Goal: Task Accomplishment & Management: Manage account settings

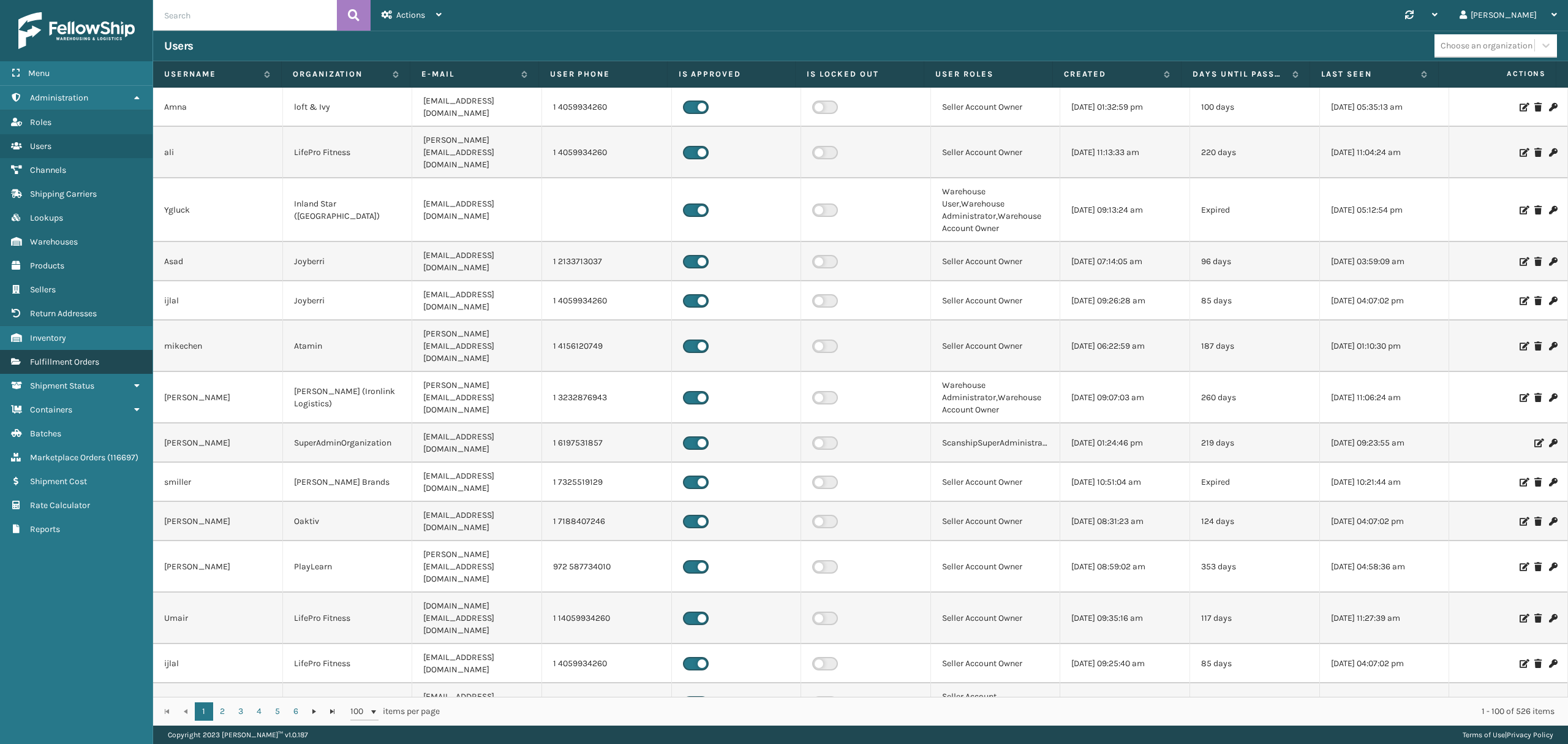
click at [55, 363] on span "Fulfillment Orders" at bounding box center [64, 361] width 69 height 11
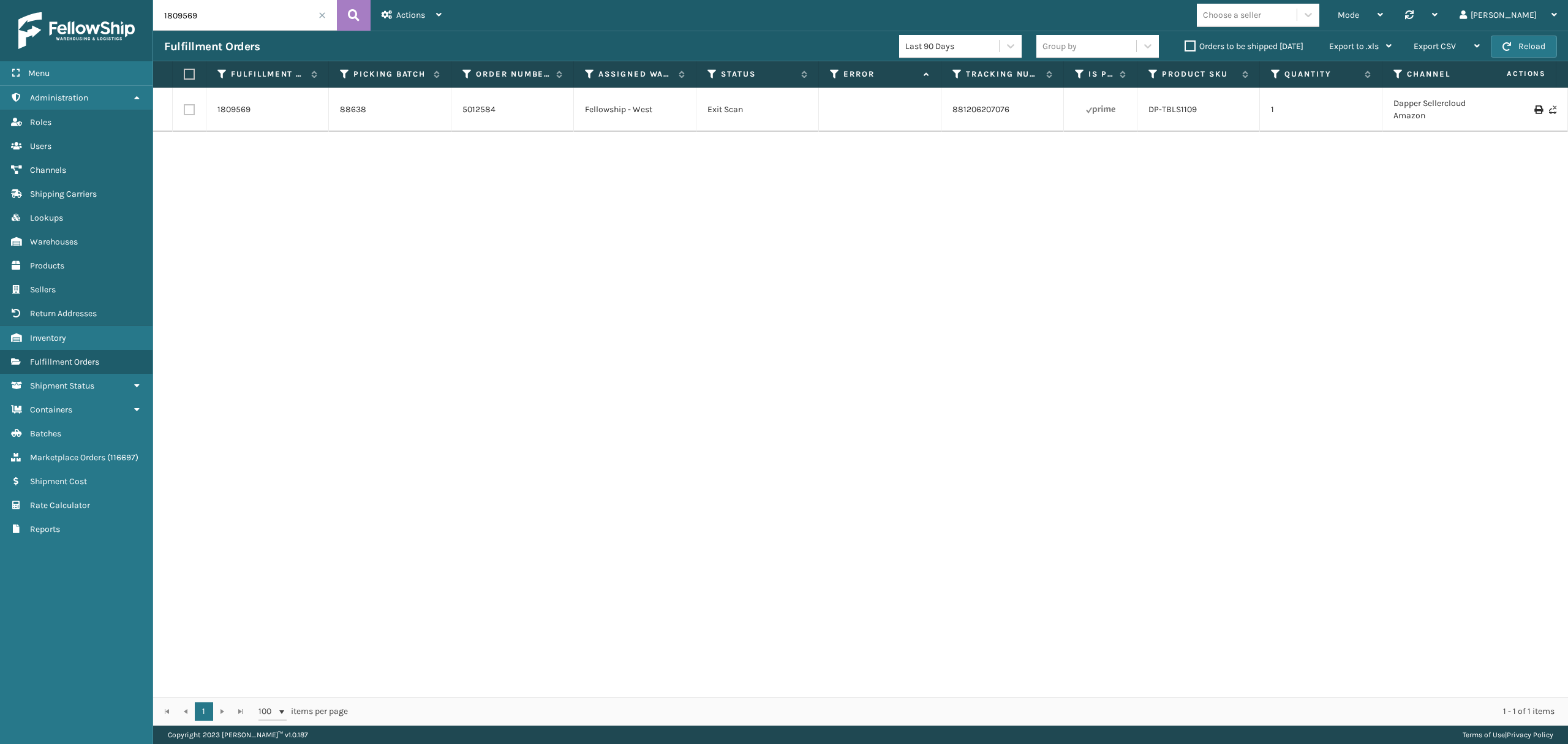
drag, startPoint x: 223, startPoint y: 16, endPoint x: 138, endPoint y: 27, distance: 85.7
click at [138, 0] on div "Menu Administration Roles Users Channels Shipping Carriers Lookups Warehouses P…" at bounding box center [784, 0] width 1568 height 0
type input "mil-arch-cbnt"
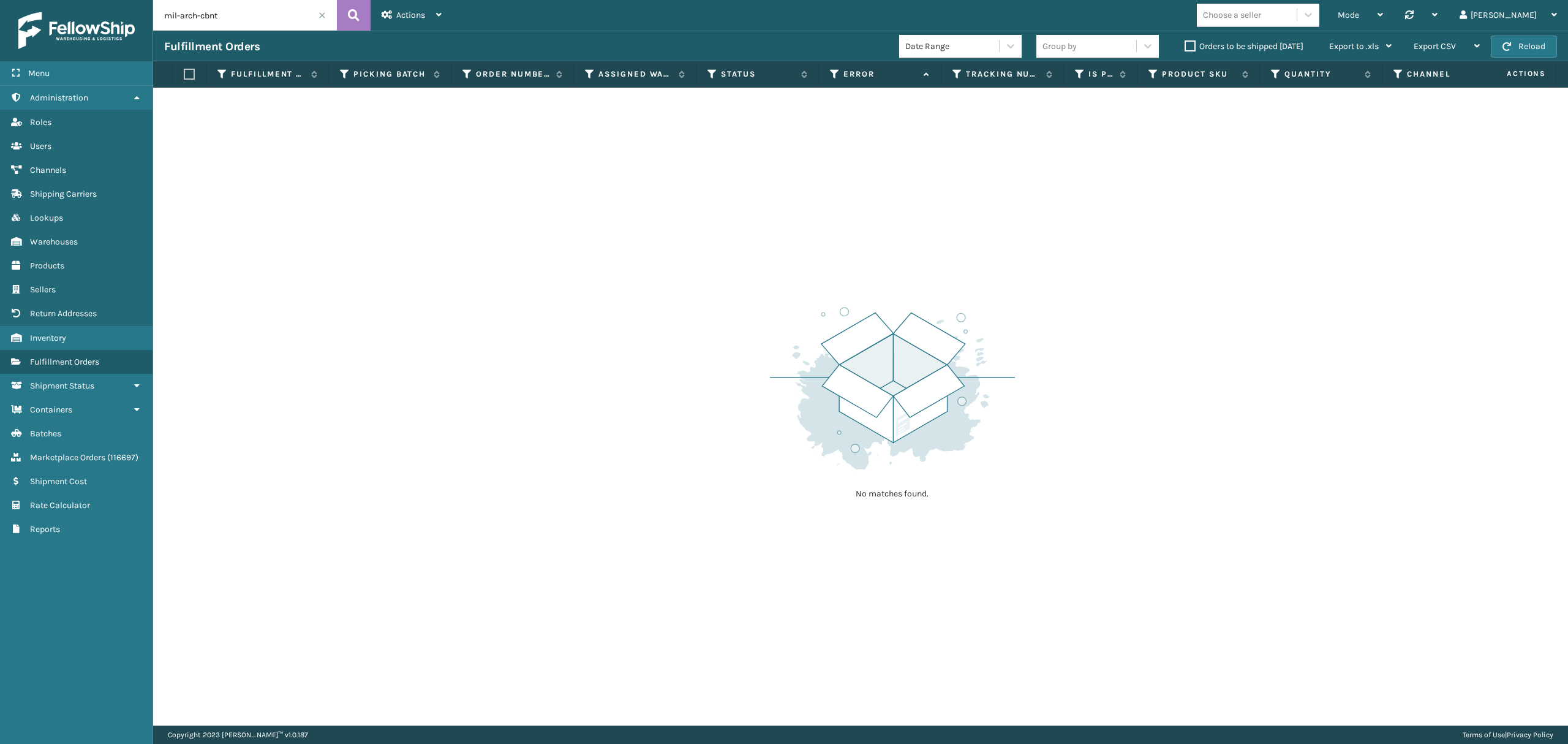
click at [1186, 43] on label "Orders to be shipped [DATE]" at bounding box center [1244, 46] width 119 height 11
click at [1185, 43] on input "Orders to be shipped [DATE]" at bounding box center [1184, 43] width 1 height 8
click at [1186, 43] on label "Orders to be shipped [DATE]" at bounding box center [1244, 46] width 119 height 11
click at [1185, 43] on input "Orders to be shipped [DATE]" at bounding box center [1184, 43] width 1 height 8
click at [356, 18] on icon at bounding box center [354, 16] width 12 height 19
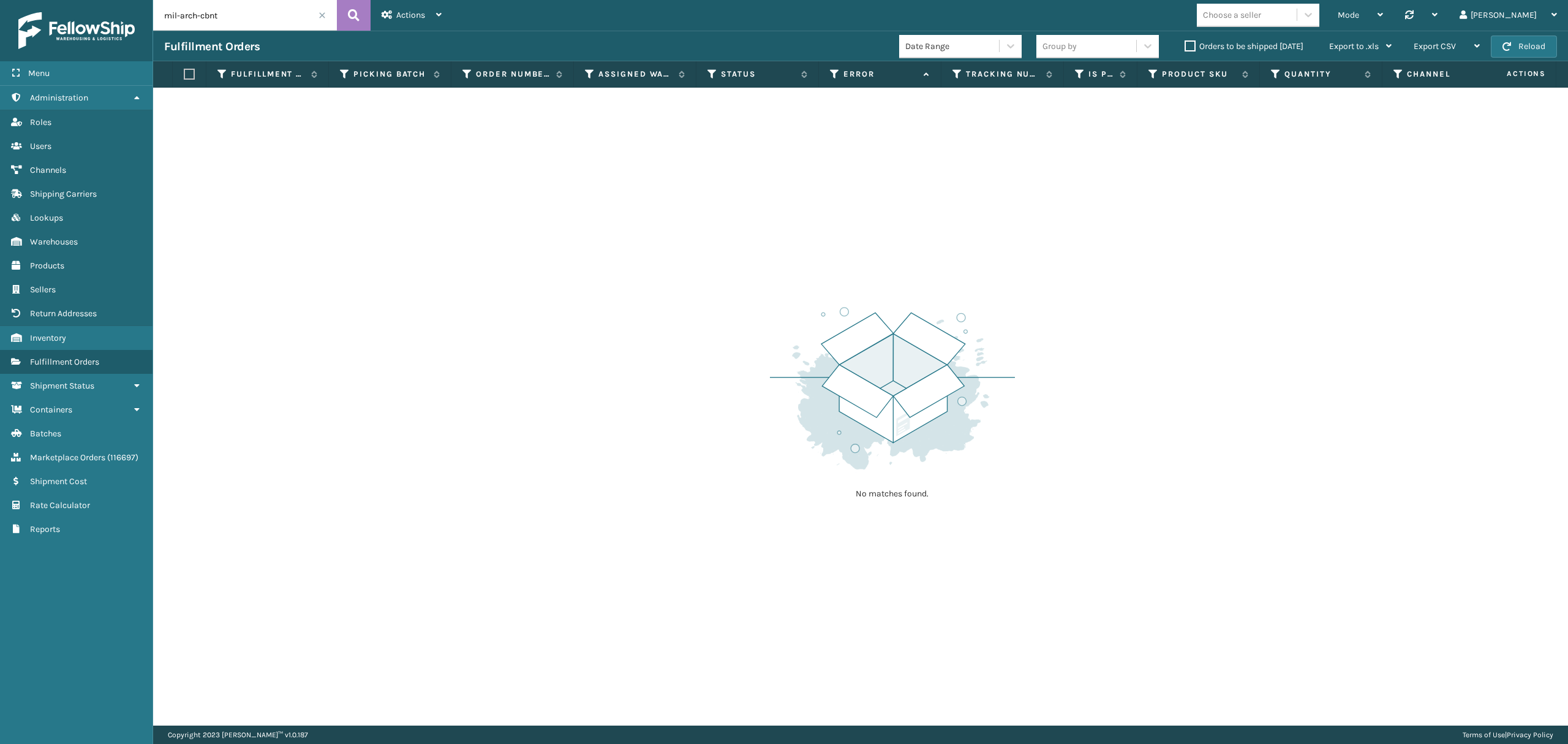
drag, startPoint x: 232, startPoint y: 16, endPoint x: 133, endPoint y: 16, distance: 99.0
click at [133, 0] on div "Menu Administration Roles Users Channels Shipping Carriers Lookups Warehouses P…" at bounding box center [784, 0] width 1568 height 0
click at [67, 343] on link "Products Inventory" at bounding box center [76, 338] width 153 height 24
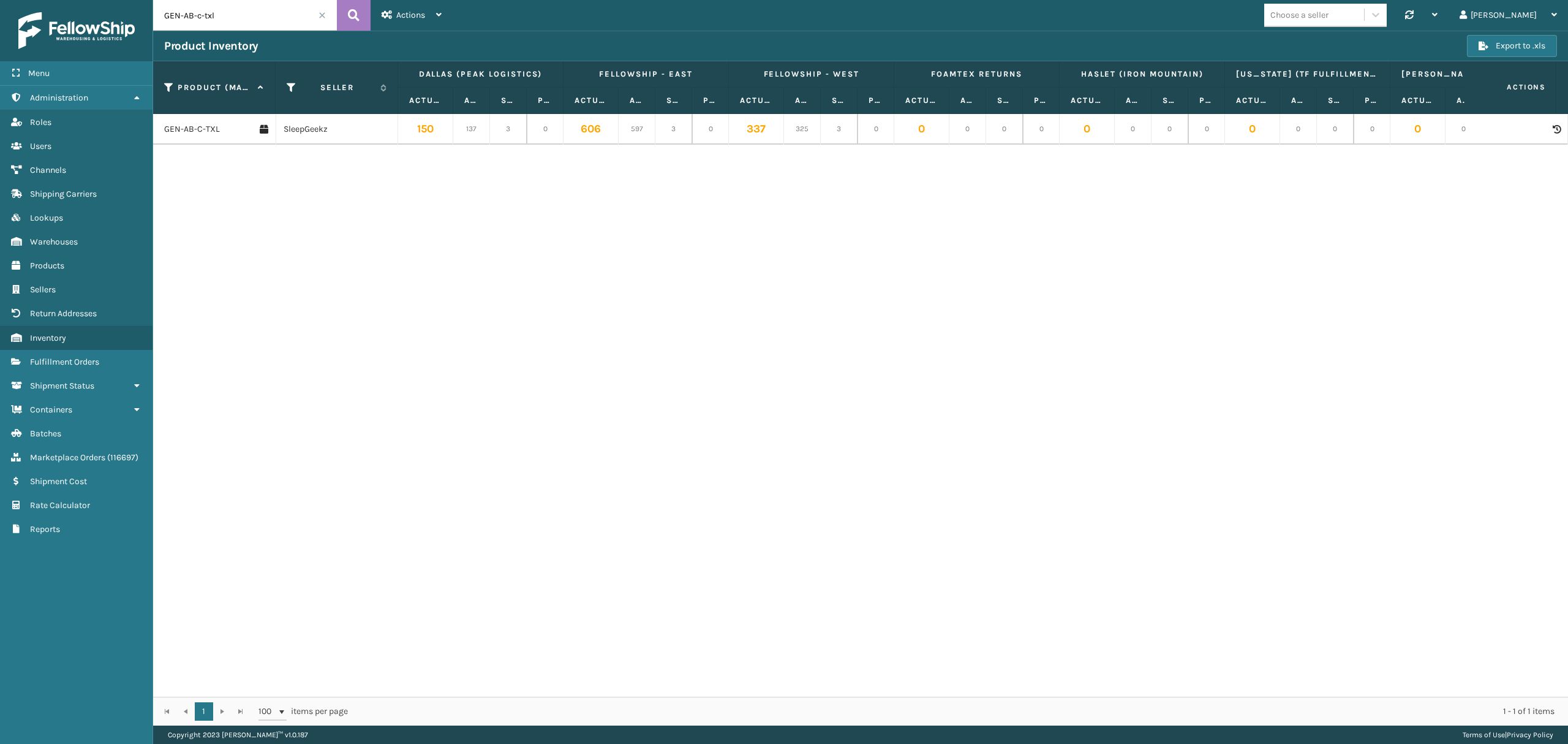
drag, startPoint x: 229, startPoint y: 18, endPoint x: 148, endPoint y: 19, distance: 81.0
click at [148, 0] on div "Menu Administration Roles Users Channels Shipping Carriers Lookups Warehouses P…" at bounding box center [784, 0] width 1568 height 0
paste input "mil-arch-cbnt"
type input "mil-arch-cbnt"
click at [346, 22] on button at bounding box center [354, 15] width 34 height 31
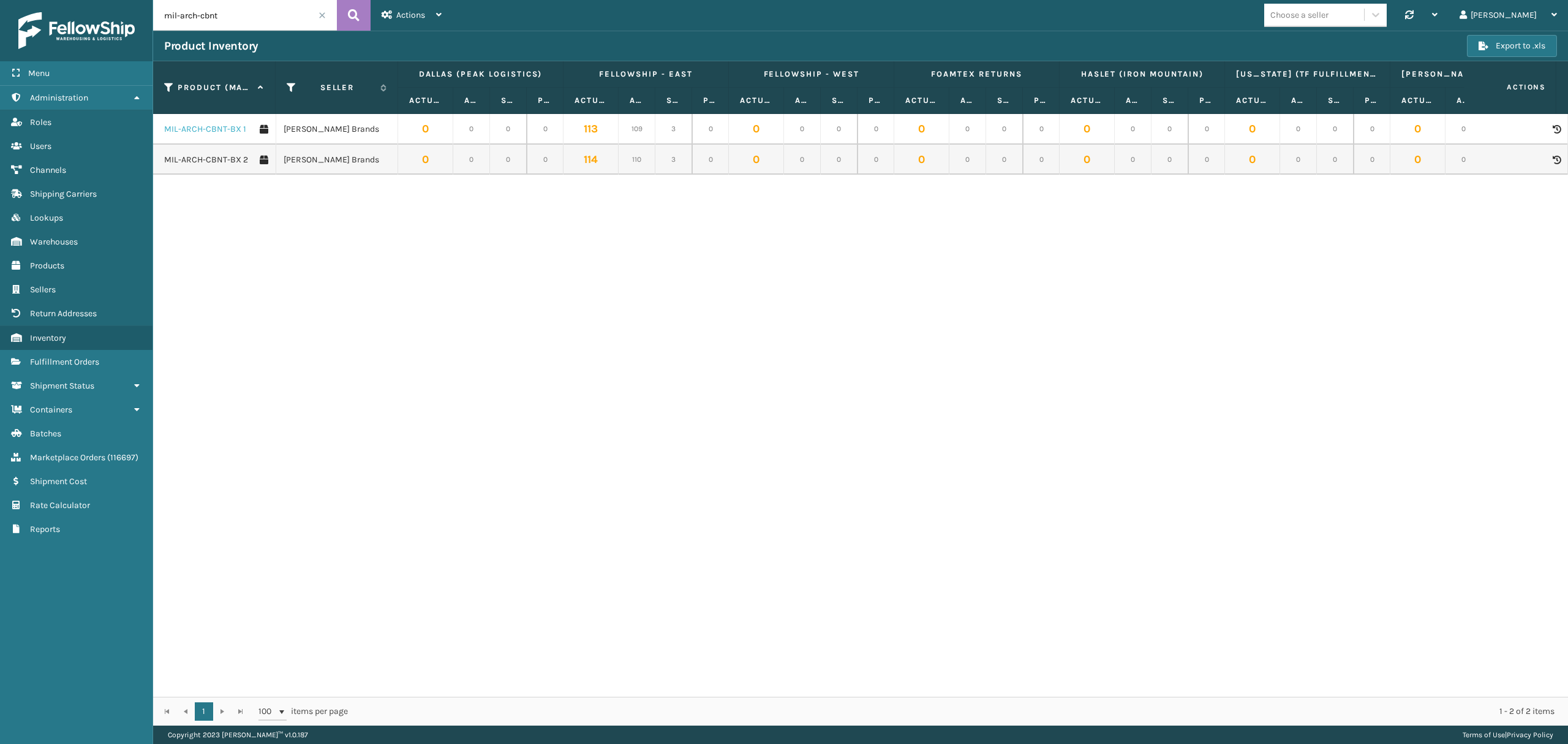
click at [225, 126] on link "MIL-ARCH-CBNT-BX 1" at bounding box center [205, 130] width 82 height 12
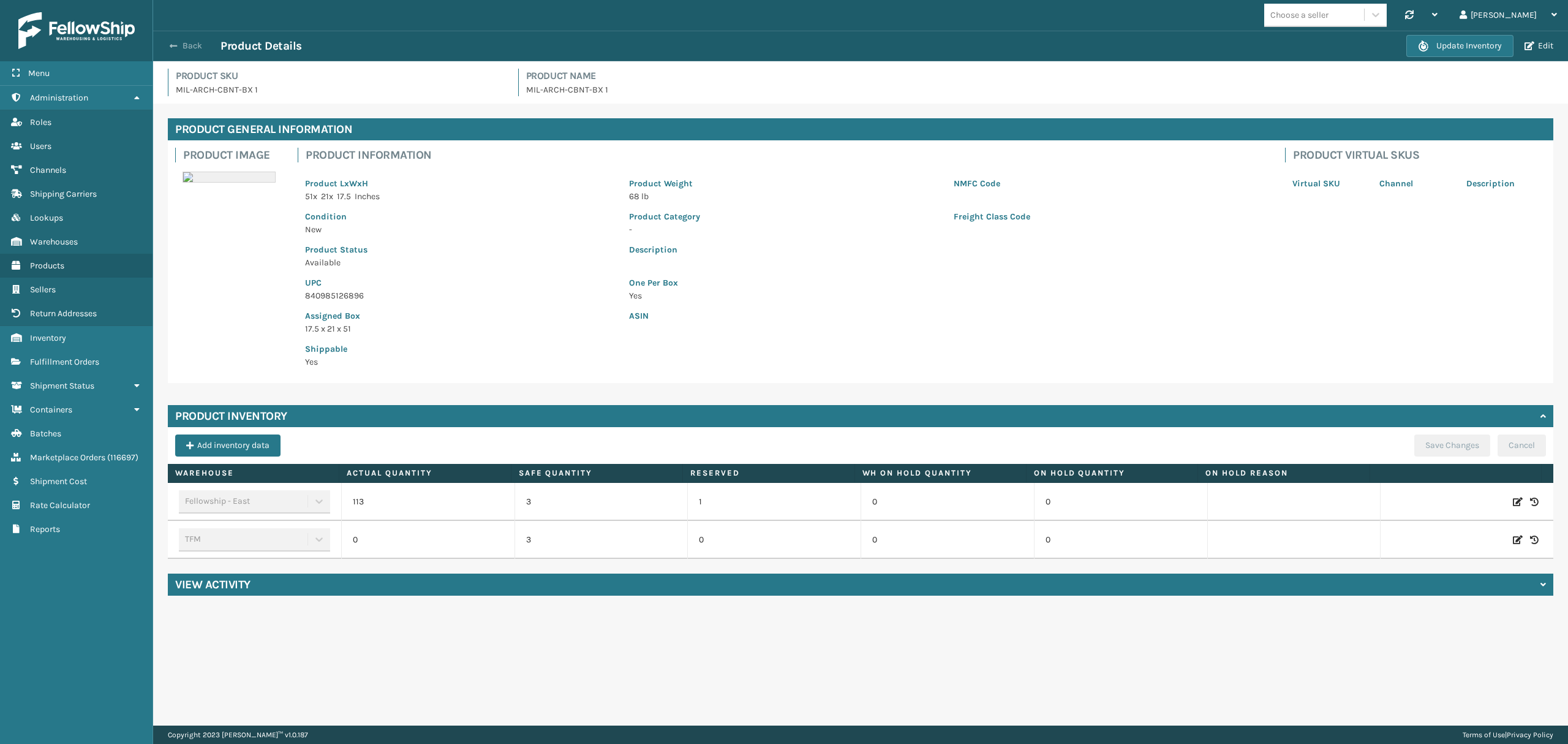
click at [182, 50] on button "Back" at bounding box center [192, 46] width 56 height 11
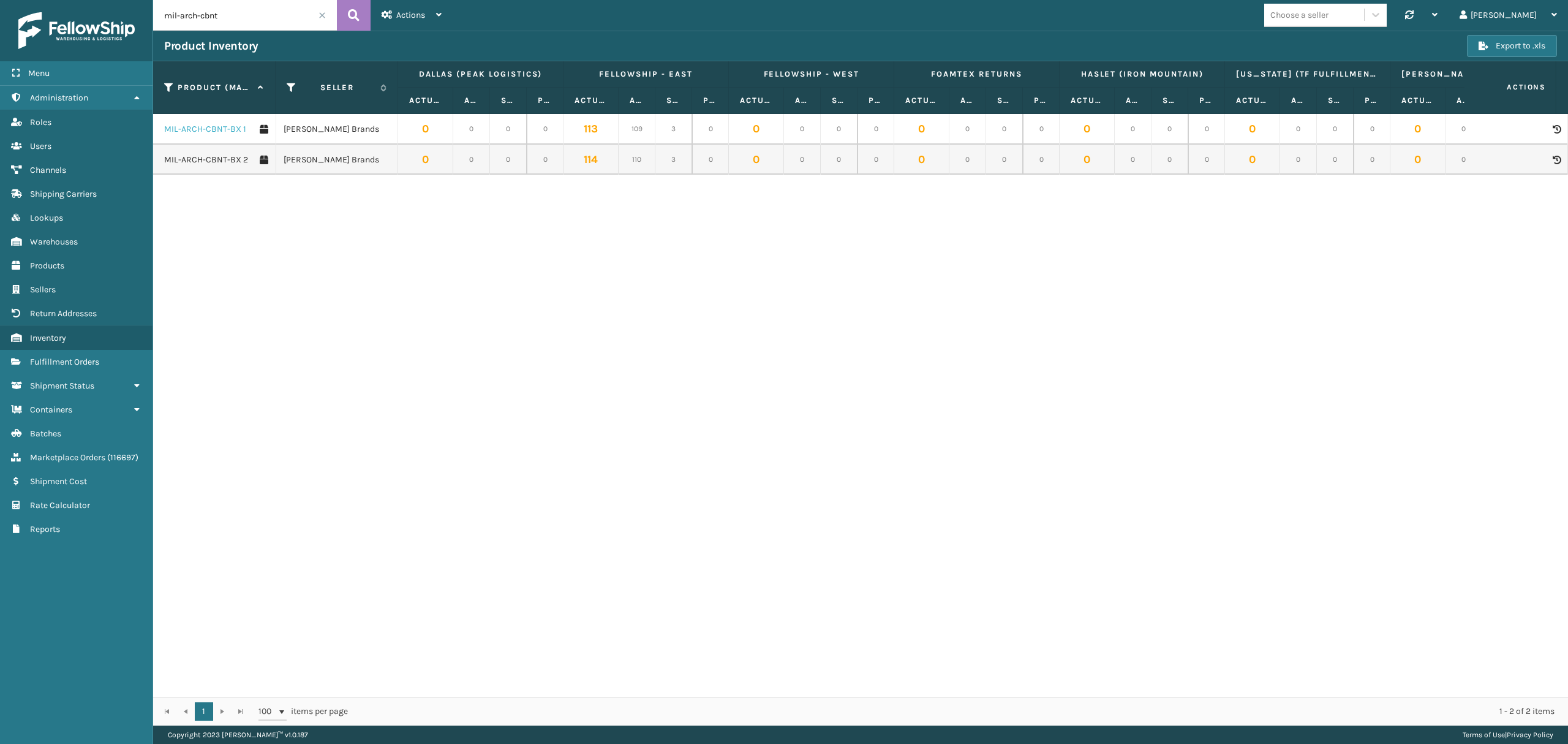
click at [182, 128] on link "MIL-ARCH-CBNT-BX 1" at bounding box center [205, 130] width 82 height 12
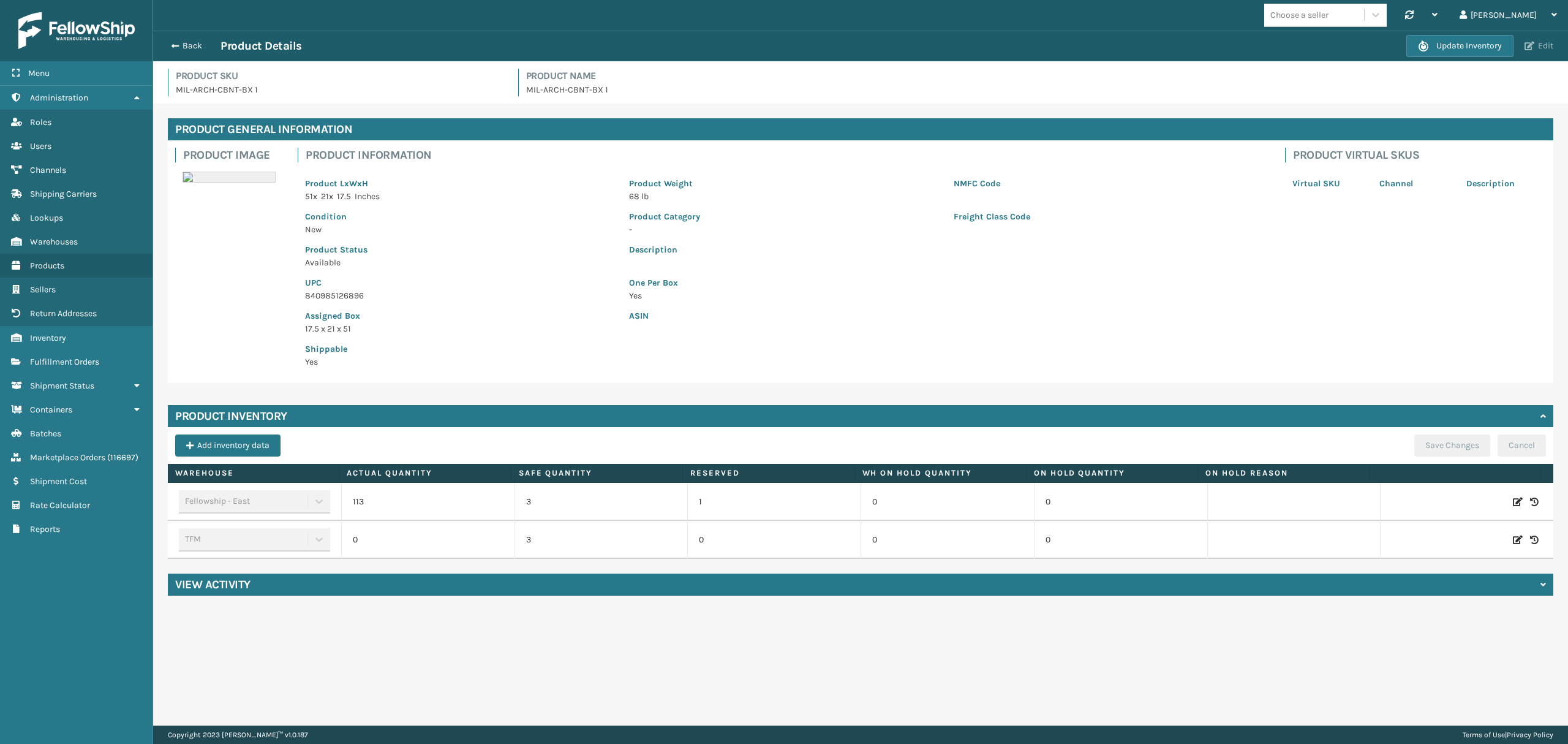
click at [1541, 47] on button "Edit" at bounding box center [1539, 46] width 36 height 11
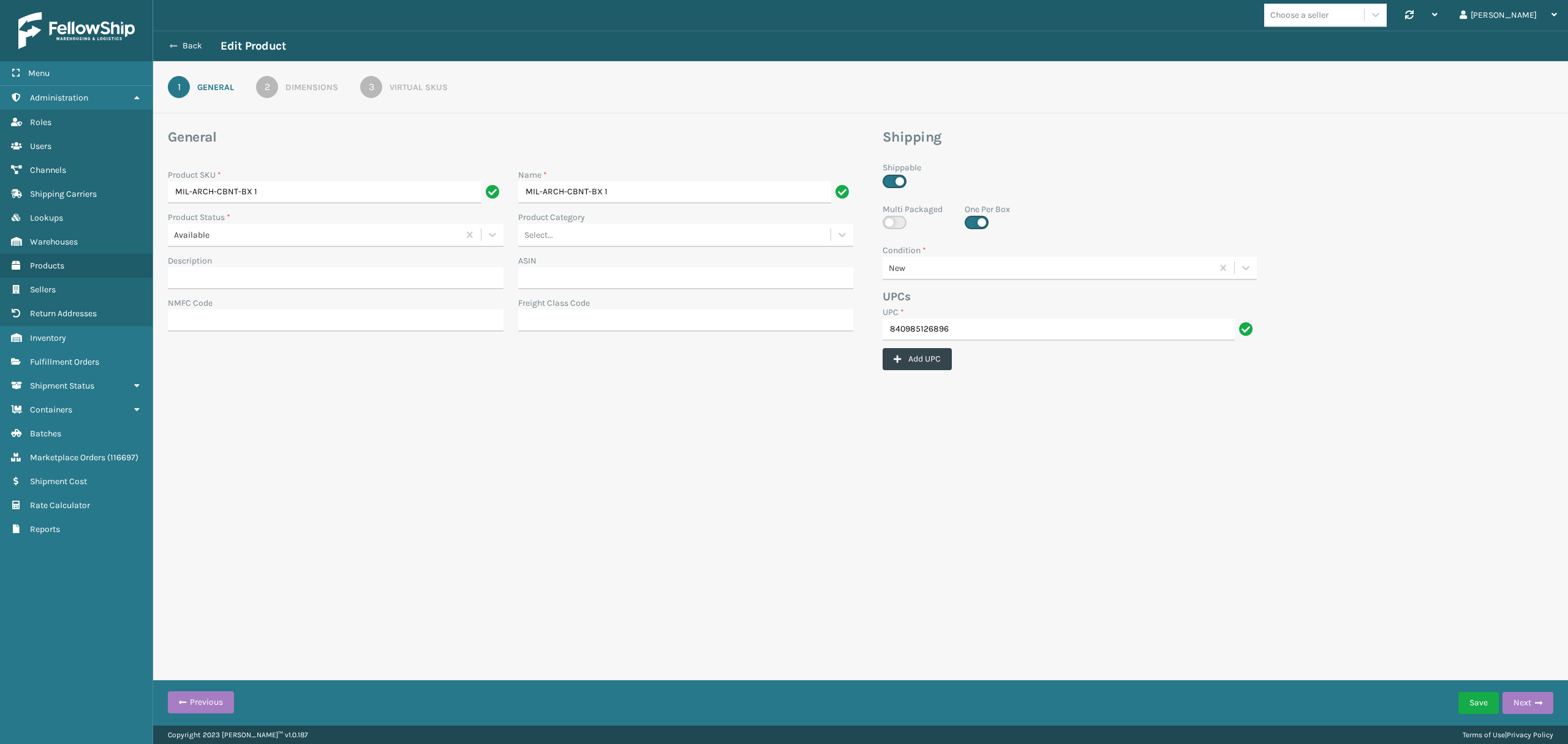
click at [199, 50] on button "Back" at bounding box center [192, 46] width 56 height 11
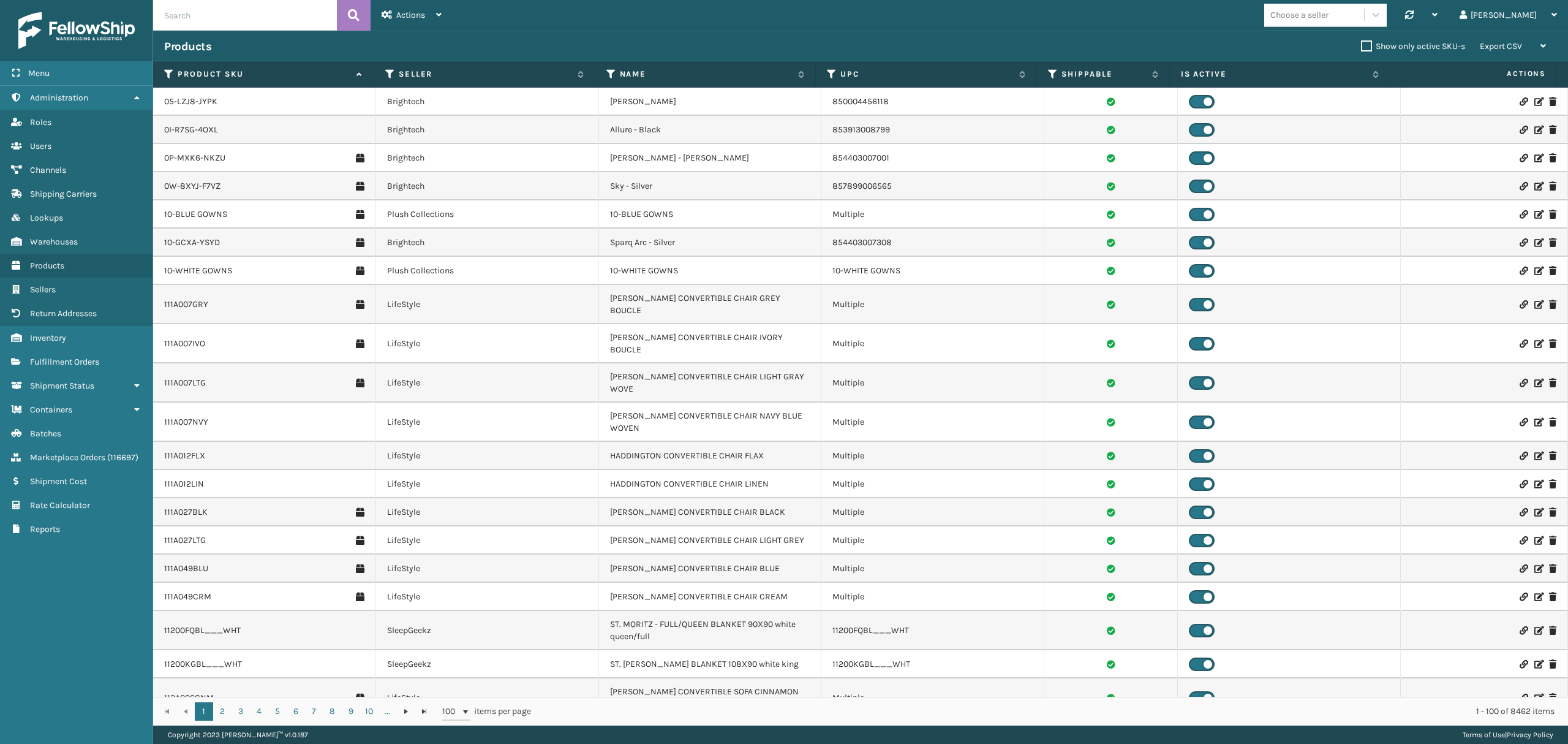
click at [211, 11] on input "text" at bounding box center [245, 15] width 184 height 31
paste input "mil-arch-cbnt"
type input "mil-arch-cbnt"
click at [342, 22] on button at bounding box center [354, 15] width 34 height 31
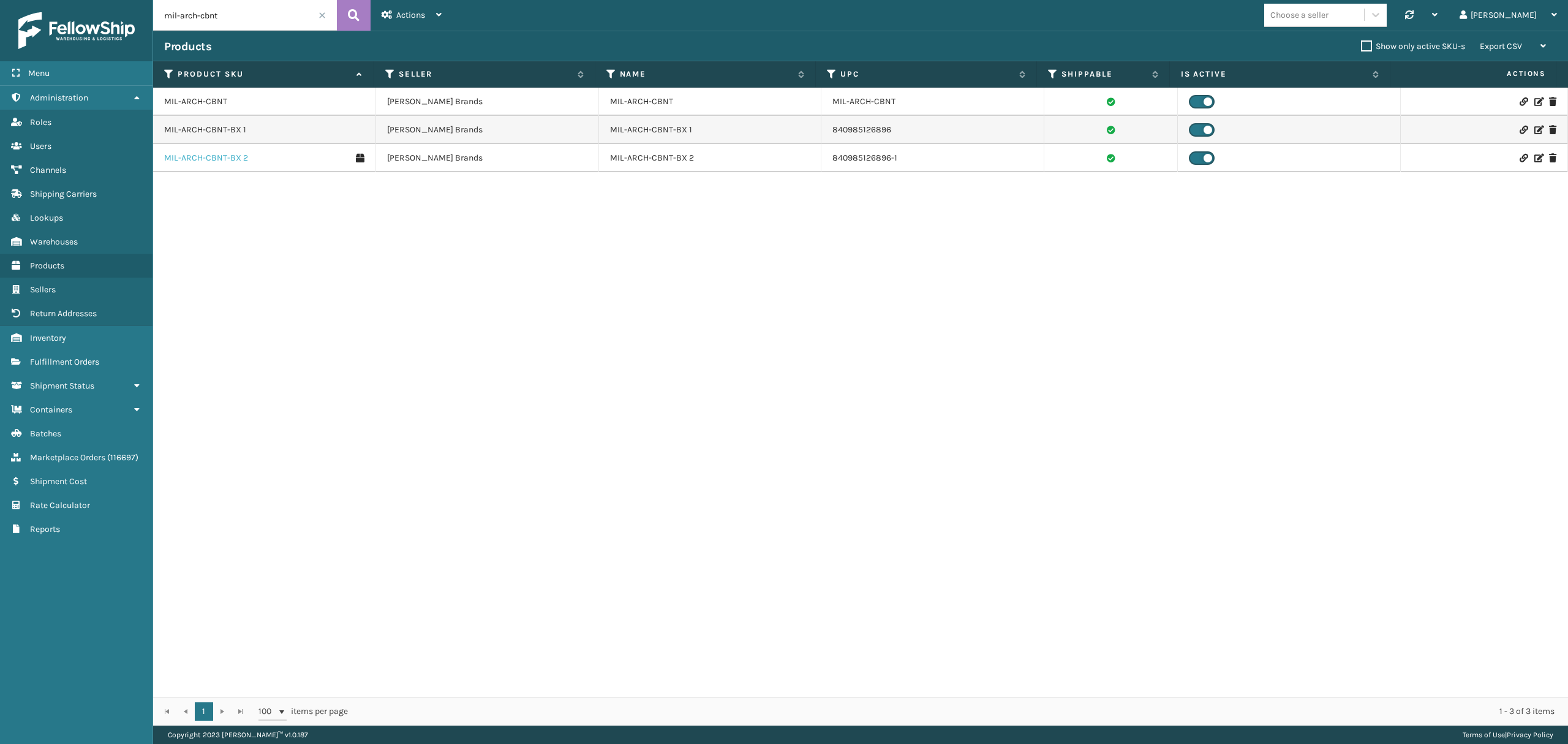
click at [230, 158] on link "MIL-ARCH-CBNT-BX 2" at bounding box center [206, 158] width 84 height 12
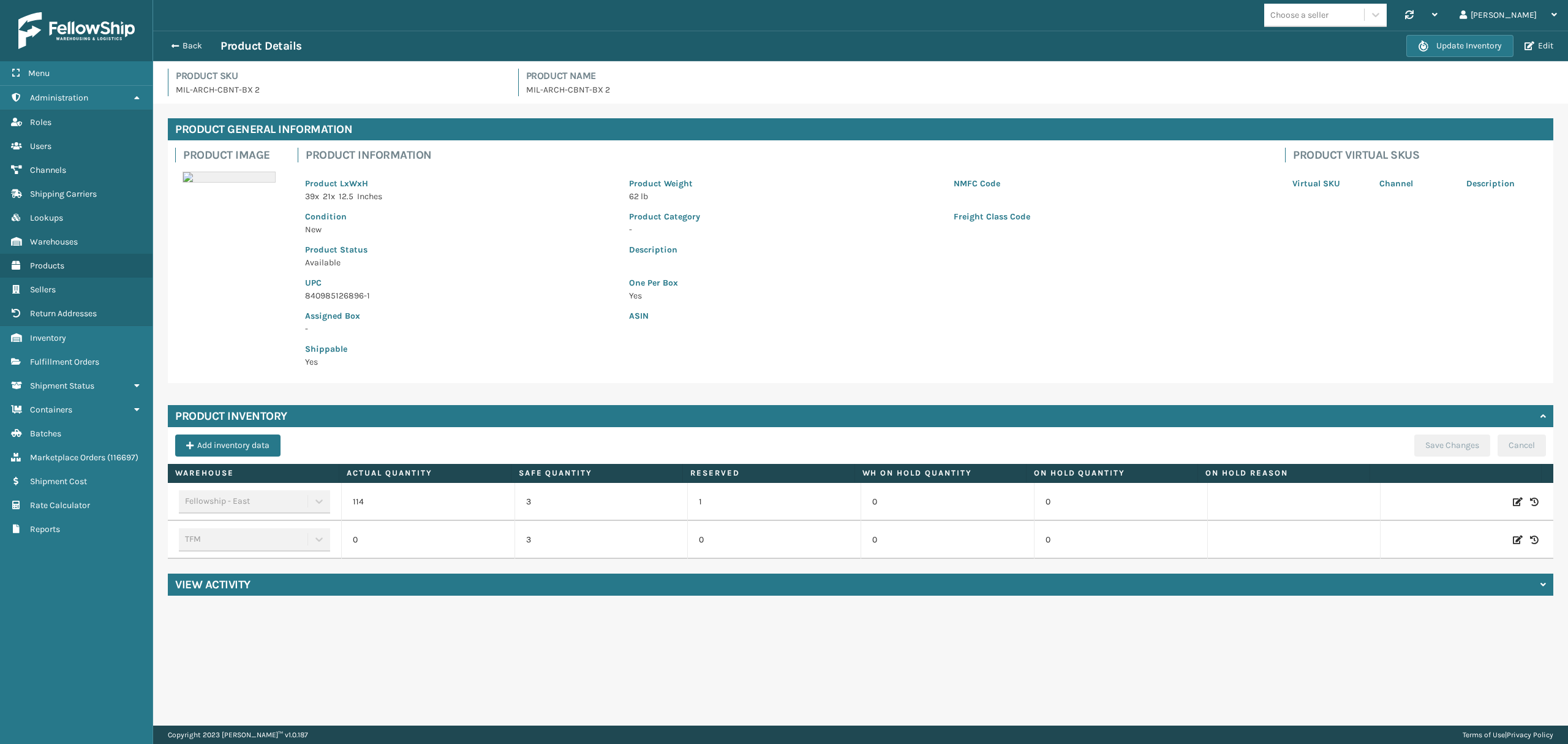
click at [1544, 54] on div "Update Inventory Edit" at bounding box center [1481, 45] width 151 height 22
click at [1544, 44] on button "Edit" at bounding box center [1539, 46] width 36 height 11
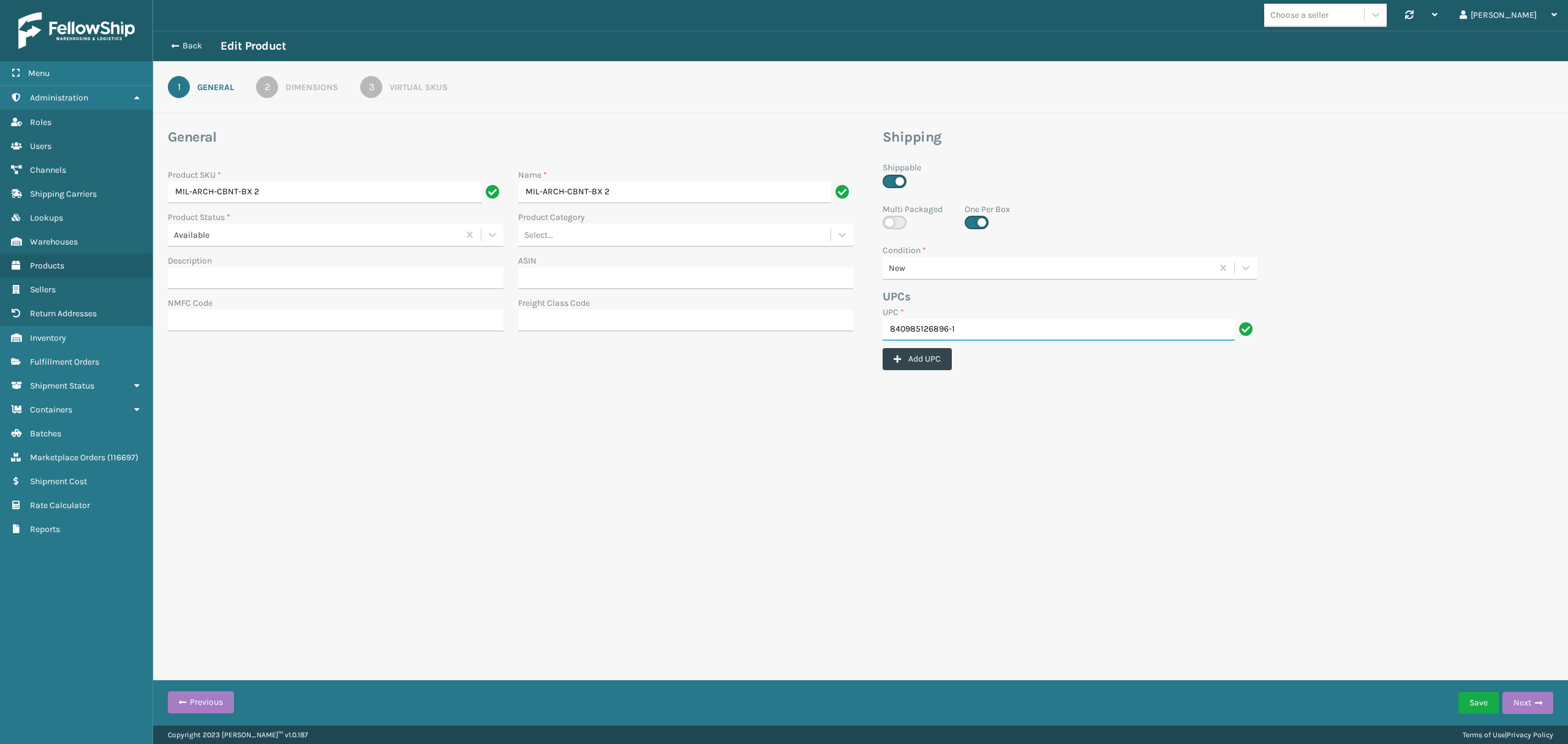
click at [981, 333] on input "840985126896-1" at bounding box center [1059, 330] width 352 height 22
type input "840985126896"
click at [1027, 401] on form "General Product SKU * MIL-ARCH-CBNT-BX 2 Name * MIL-ARCH-CBNT-BX 2 Product Stat…" at bounding box center [861, 275] width 1415 height 295
click at [1479, 695] on button "Save" at bounding box center [1478, 703] width 40 height 22
click at [958, 334] on input "840985126896" at bounding box center [1059, 330] width 352 height 22
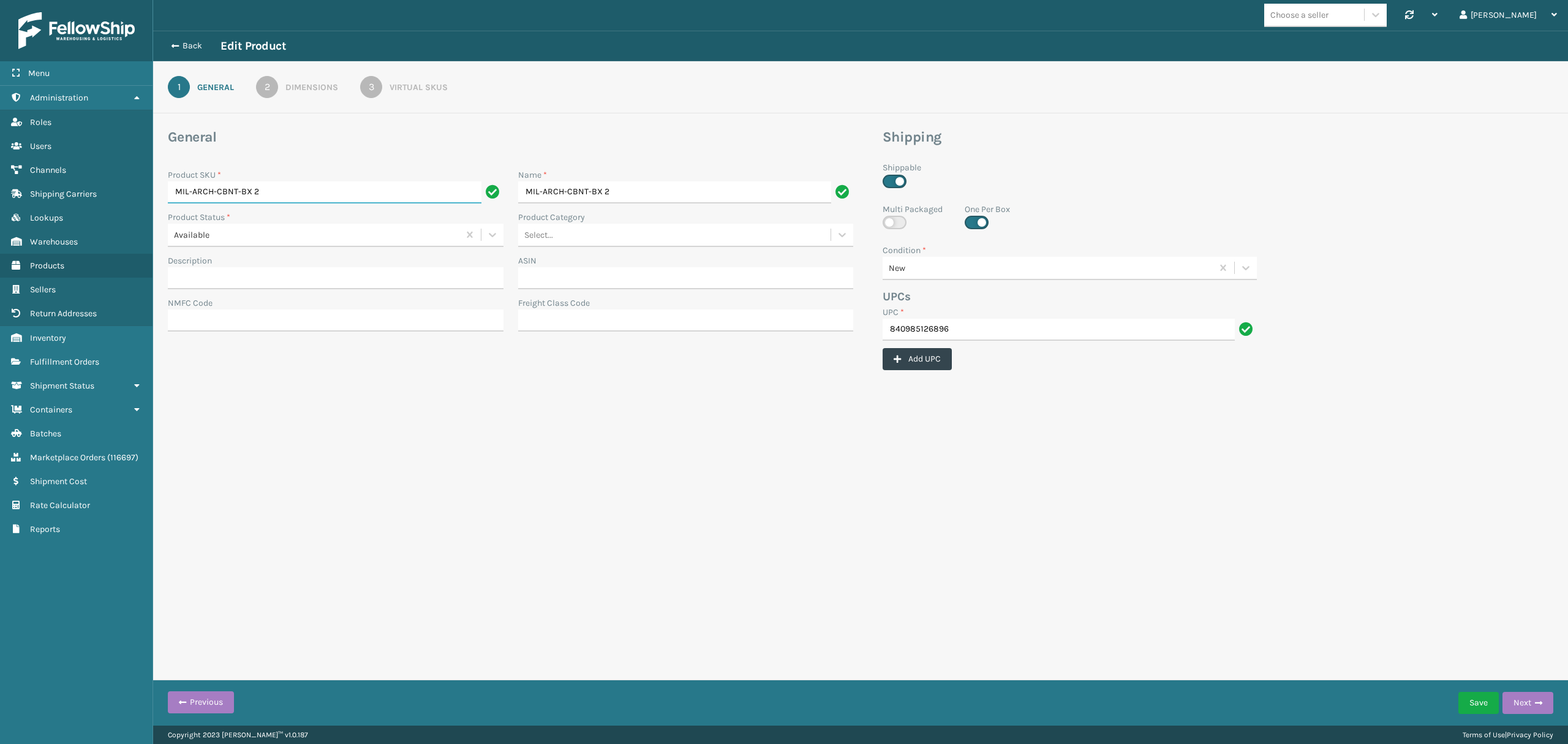
drag, startPoint x: 176, startPoint y: 194, endPoint x: 268, endPoint y: 193, distance: 92.0
click at [268, 193] on input "MIL-ARCH-CBNT-BX 2" at bounding box center [325, 192] width 314 height 22
click at [229, 189] on input "MIL-ARCH-CBNT-BX 2" at bounding box center [325, 192] width 314 height 22
drag, startPoint x: 238, startPoint y: 188, endPoint x: 172, endPoint y: 189, distance: 66.0
click at [172, 189] on input "MIL-ARCH-CBNT-BX 2" at bounding box center [325, 192] width 314 height 22
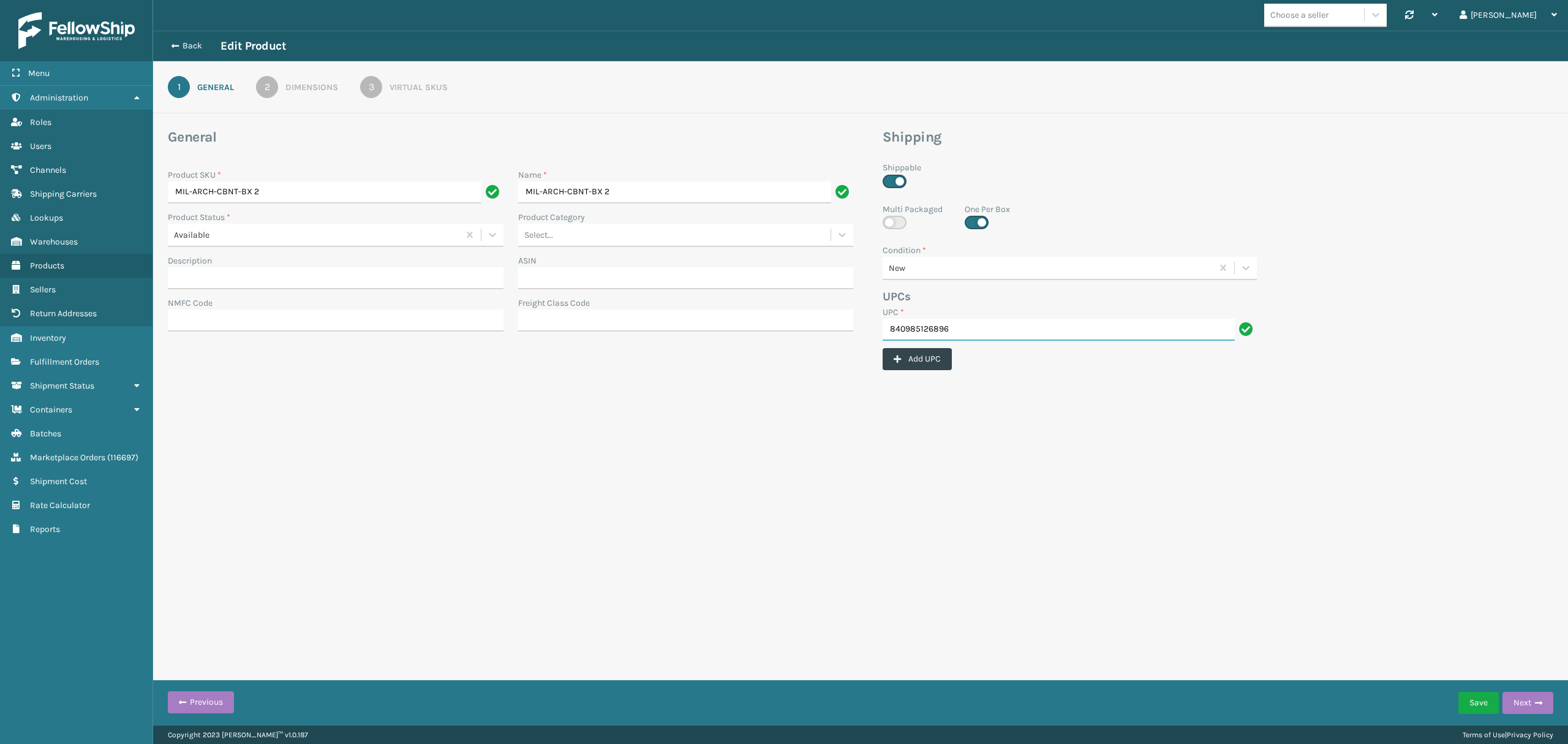
click at [958, 327] on input "840985126896" at bounding box center [1059, 330] width 352 height 22
type input "840985126896-1"
click at [910, 366] on button "Add UPC" at bounding box center [917, 359] width 69 height 22
click at [910, 366] on input "UPC *" at bounding box center [1062, 371] width 359 height 22
paste input "MIL-ARCH-CBNT"
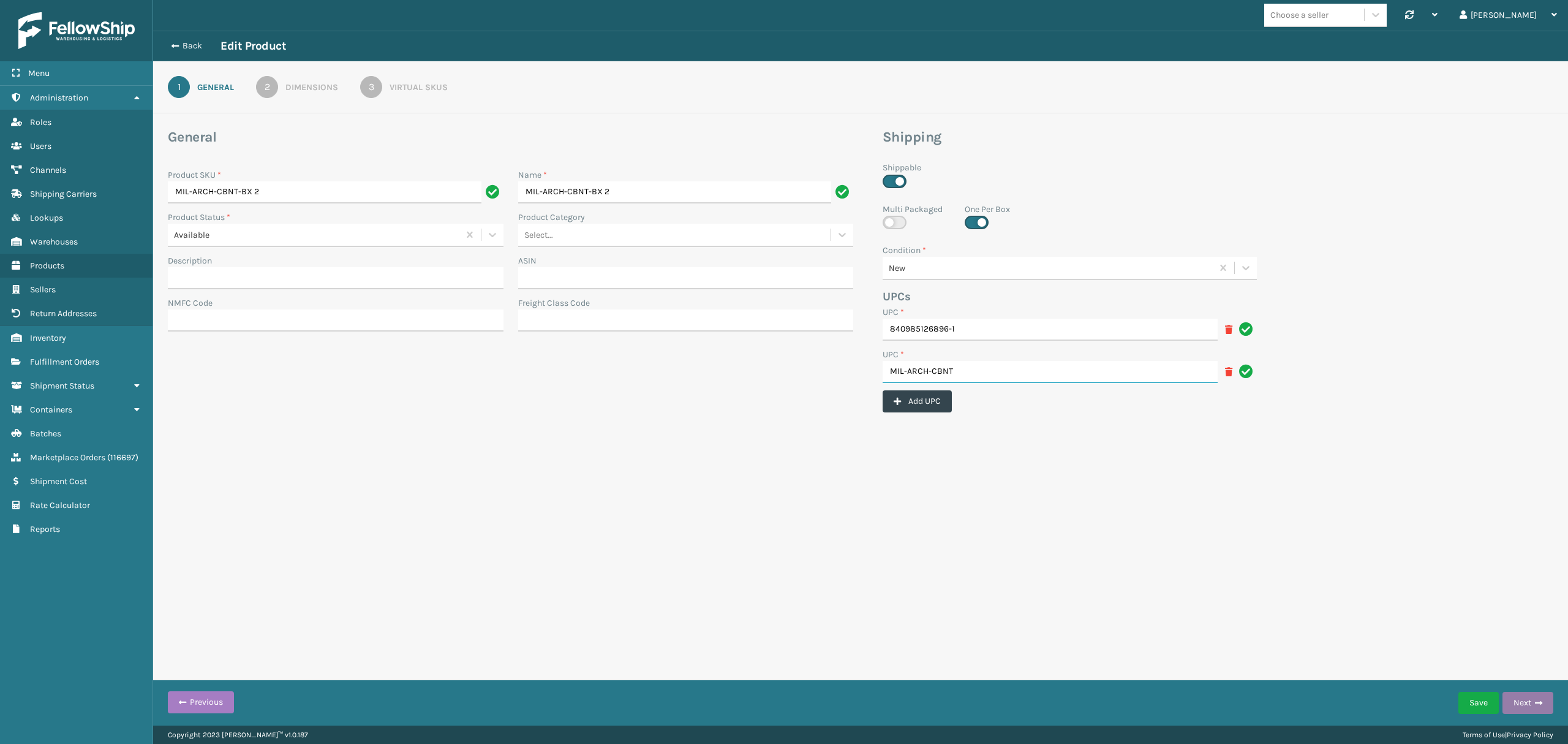
type input "MIL-ARCH-CBNT"
click at [1516, 703] on button "Next" at bounding box center [1528, 703] width 51 height 22
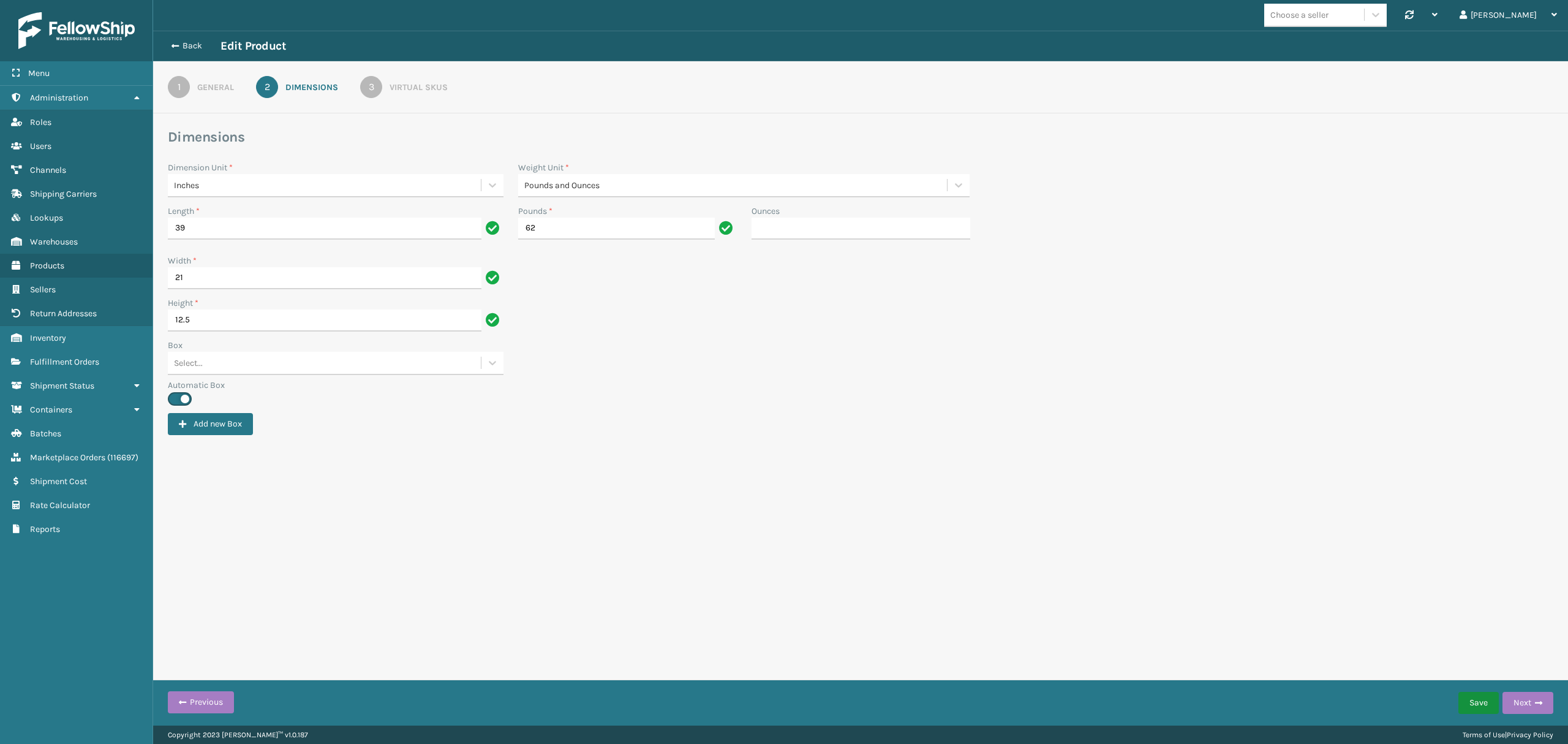
click at [1479, 702] on button "Save" at bounding box center [1478, 703] width 40 height 22
click at [168, 48] on button "Back" at bounding box center [192, 46] width 56 height 11
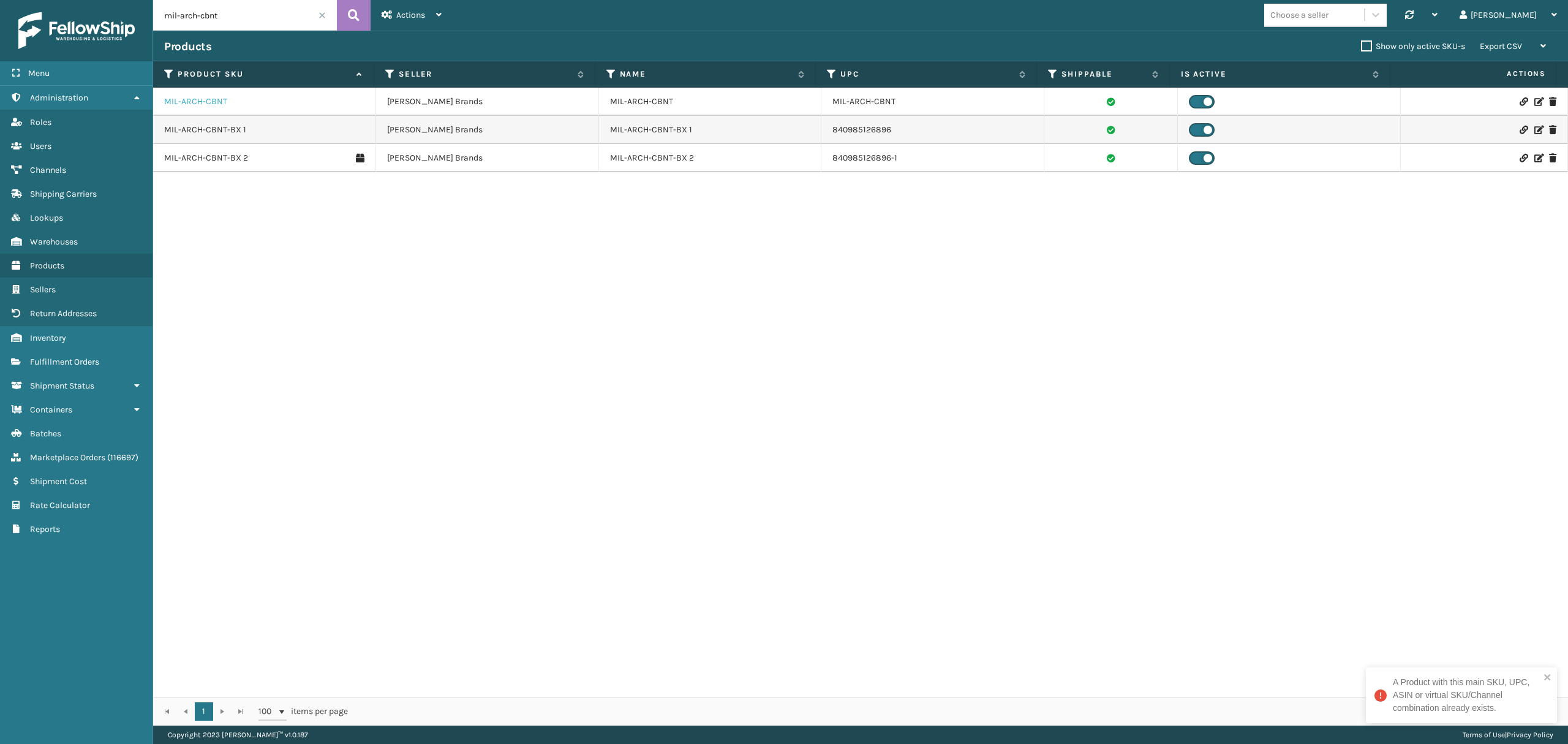
click at [189, 103] on link "MIL-ARCH-CBNT" at bounding box center [196, 102] width 63 height 12
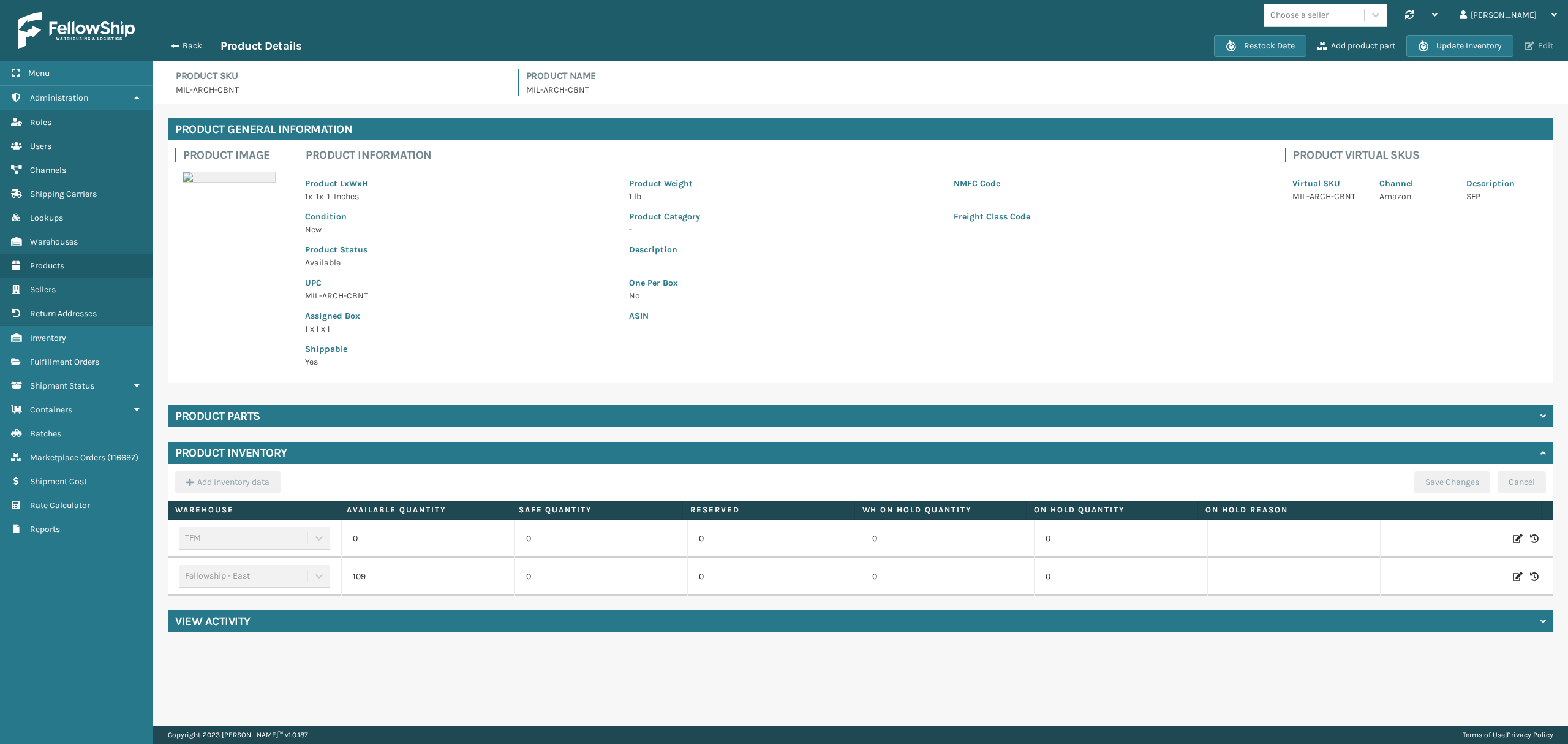
click at [1544, 45] on button "Edit" at bounding box center [1539, 46] width 36 height 11
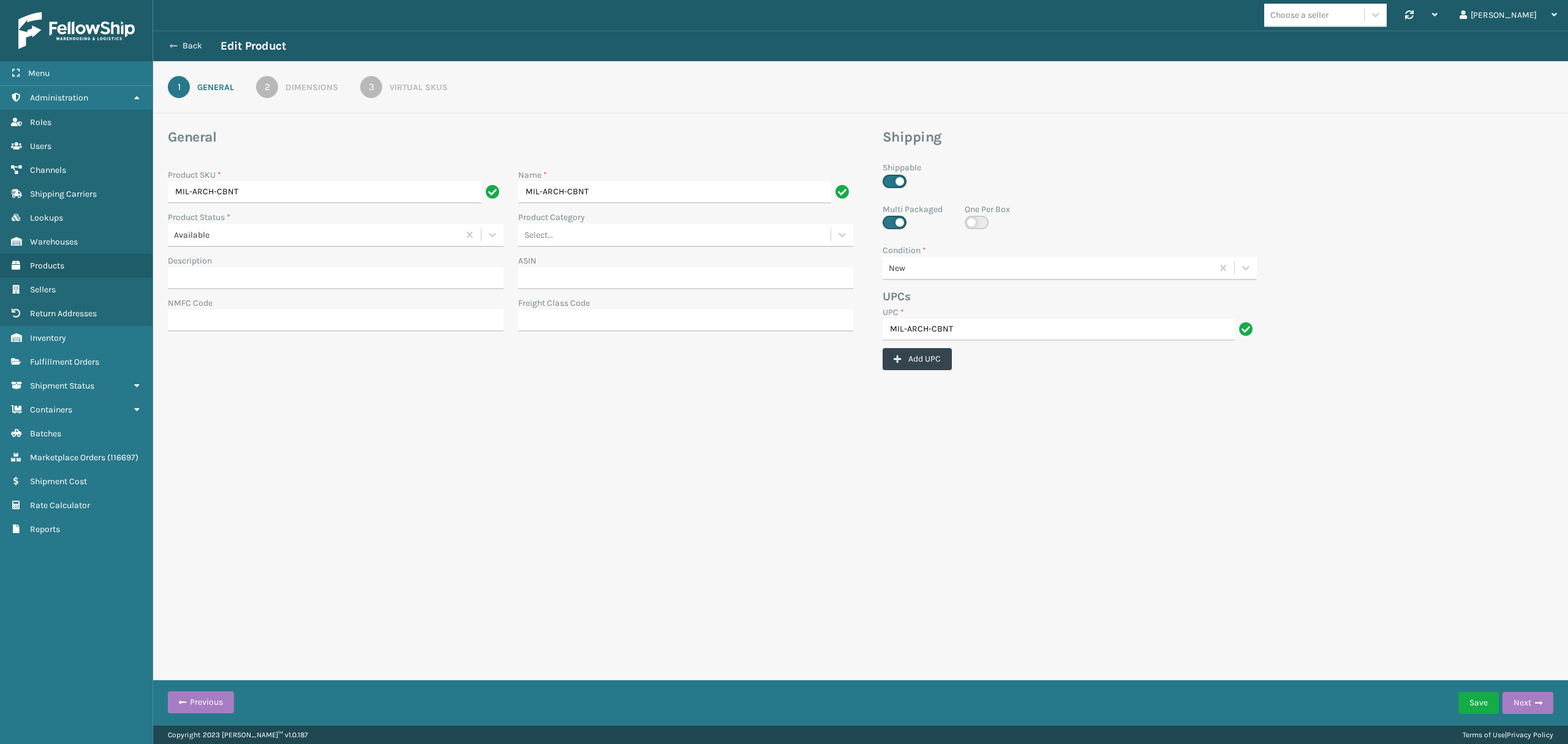
click at [180, 42] on button "Back" at bounding box center [192, 46] width 56 height 11
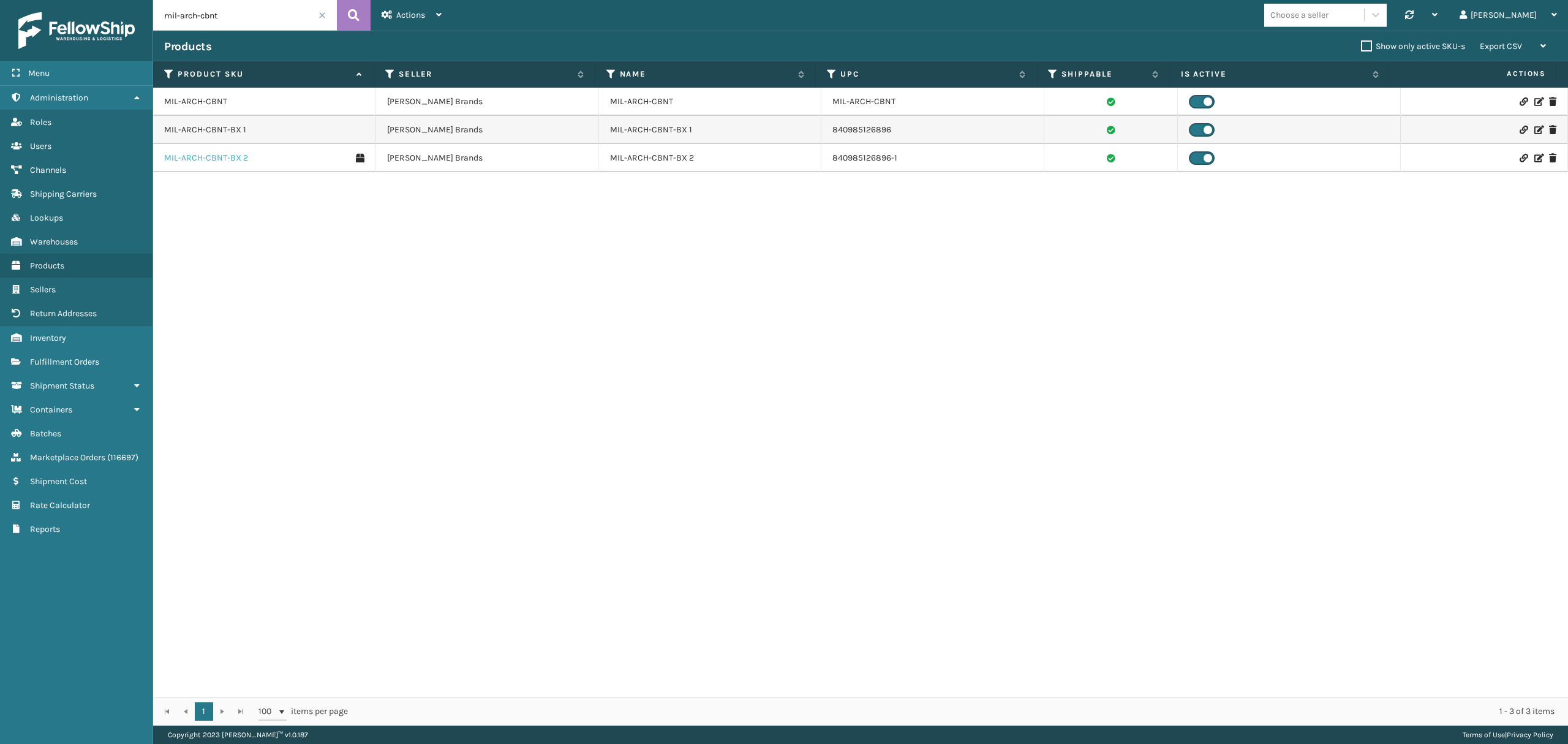
click at [199, 158] on link "MIL-ARCH-CBNT-BX 2" at bounding box center [206, 158] width 84 height 12
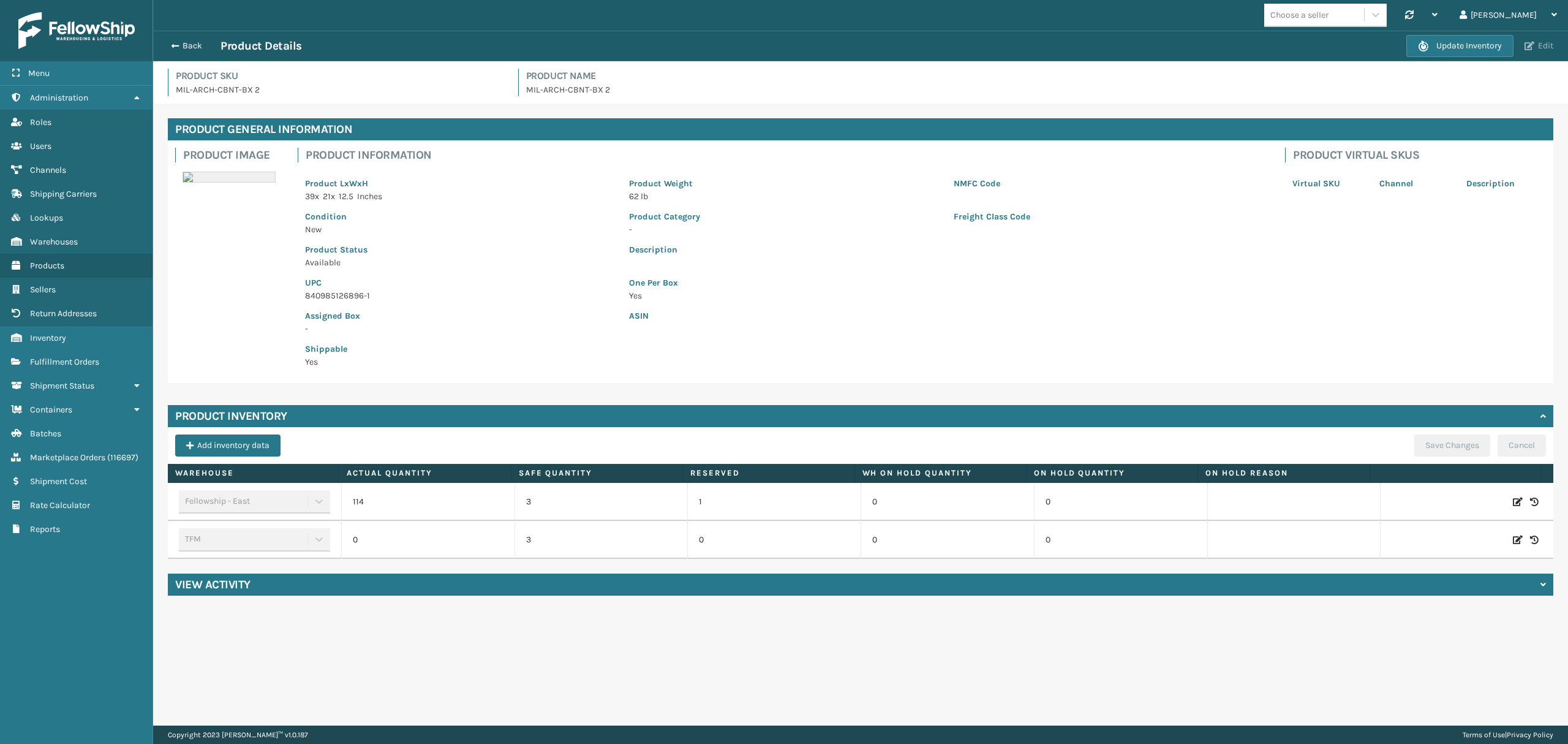
click at [1524, 41] on button "Edit" at bounding box center [1539, 46] width 36 height 11
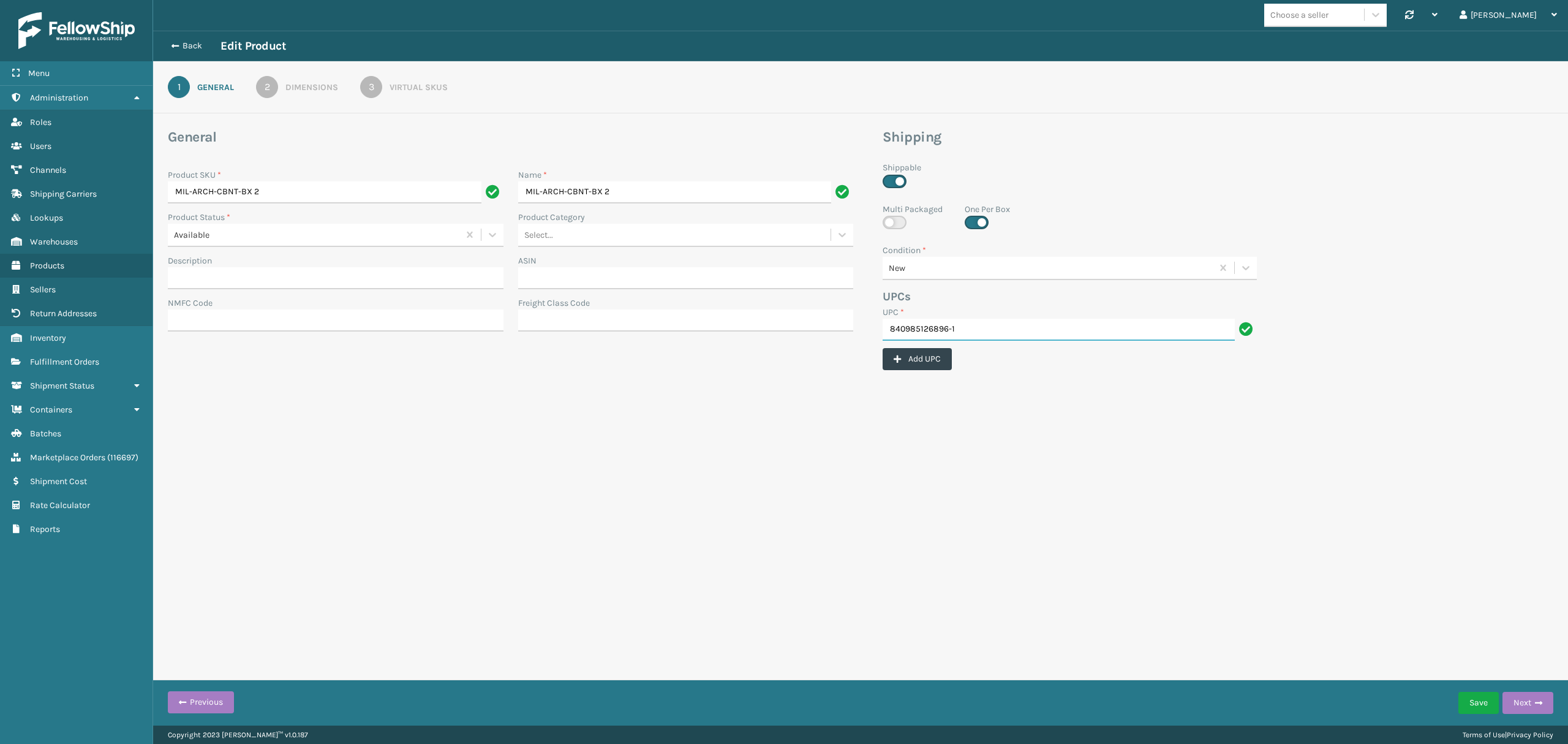
click at [1001, 328] on input "840985126896-1" at bounding box center [1059, 330] width 352 height 22
click at [942, 361] on button "Add UPC" at bounding box center [917, 359] width 69 height 22
paste input "MIL-ARCH-CBNT"
type input "MIL-ARCH-CBNT-2"
click at [1478, 704] on button "Save" at bounding box center [1478, 703] width 40 height 22
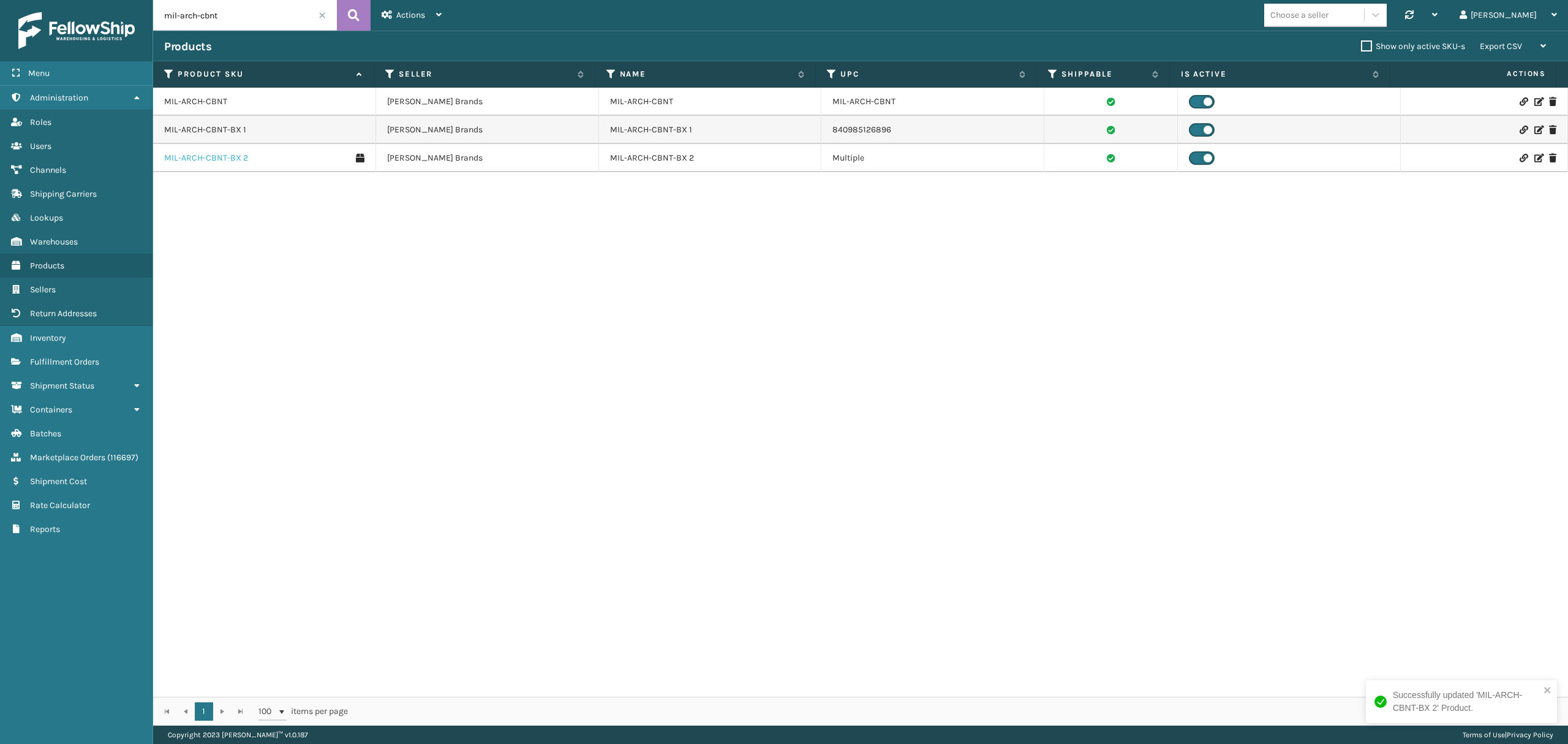
click at [228, 158] on link "MIL-ARCH-CBNT-BX 2" at bounding box center [206, 158] width 84 height 12
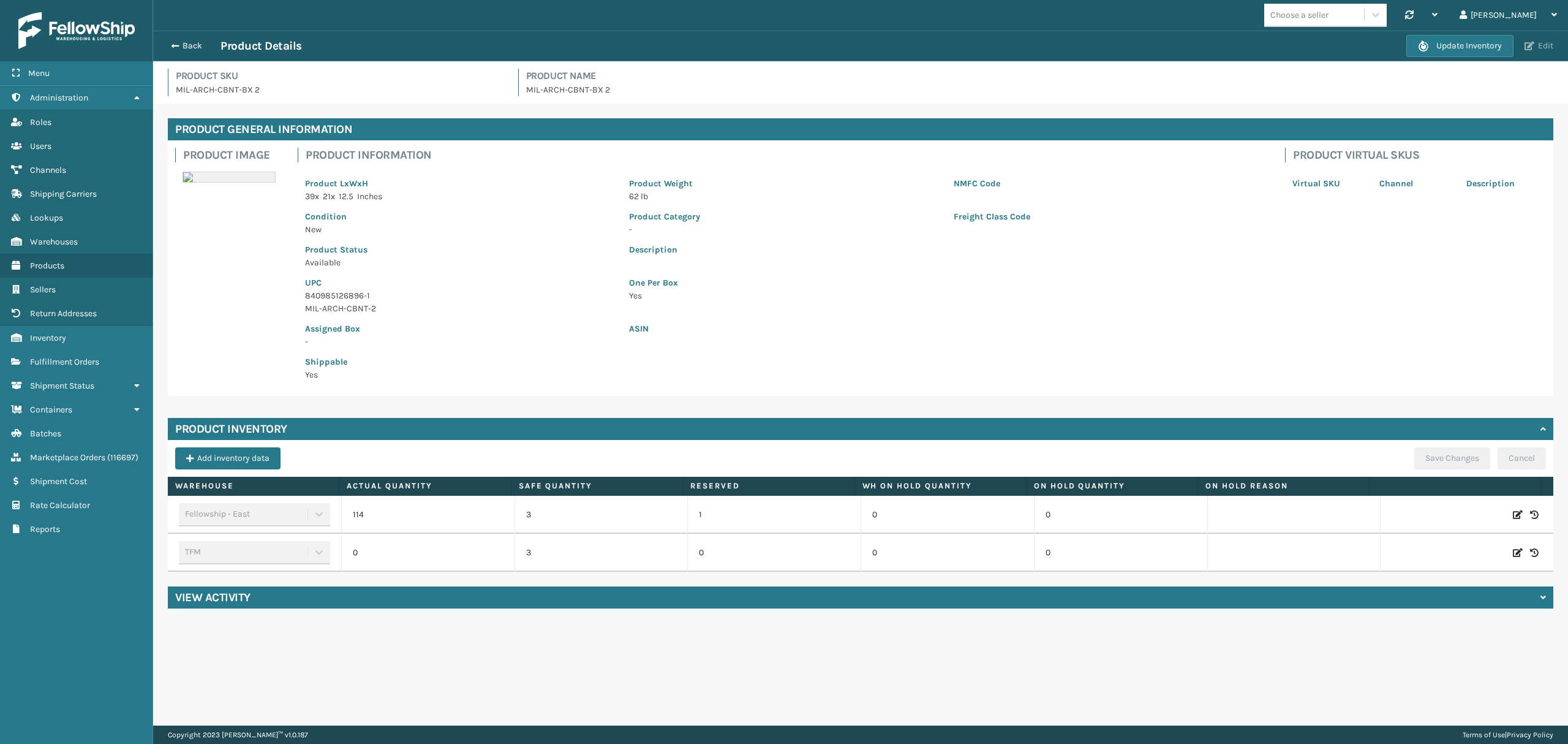
click at [1528, 45] on span "button" at bounding box center [1529, 46] width 10 height 9
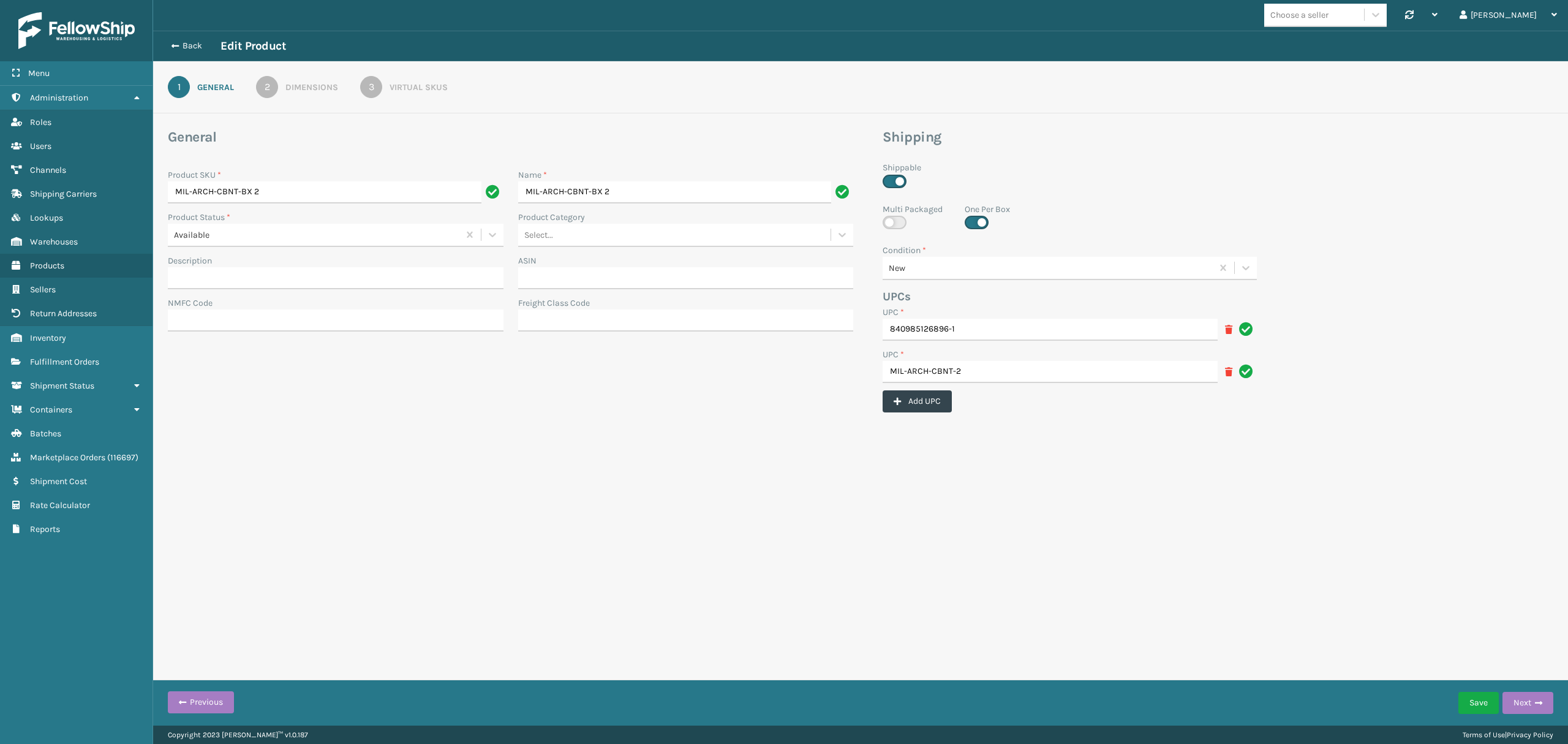
click at [191, 39] on div "Back Edit Product" at bounding box center [225, 46] width 122 height 15
click at [189, 45] on button "Back" at bounding box center [192, 46] width 56 height 11
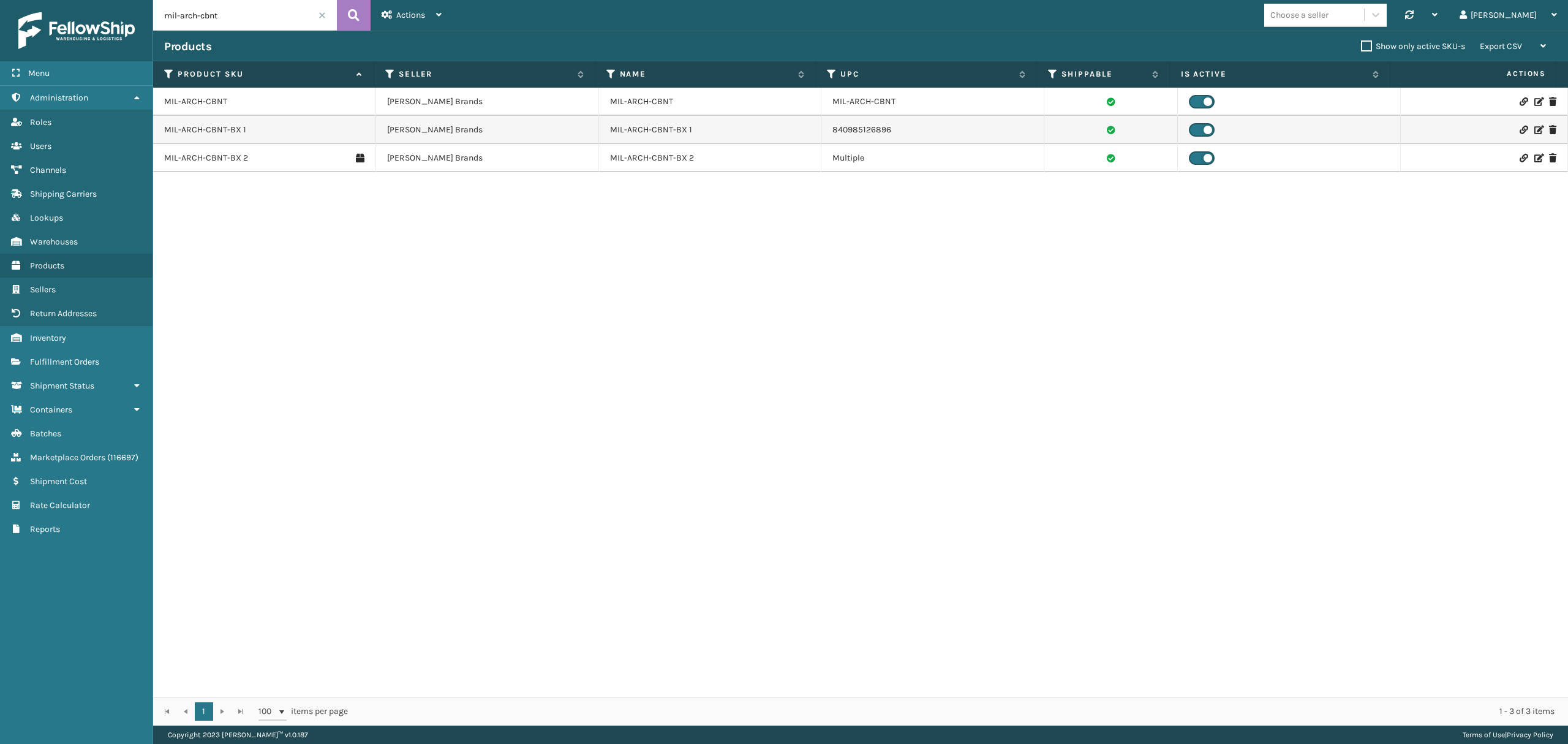
click at [319, 22] on input "mil-arch-cbnt" at bounding box center [245, 15] width 184 height 31
drag, startPoint x: 224, startPoint y: 160, endPoint x: 255, endPoint y: 165, distance: 31.4
click at [255, 165] on td "MIL-ARCH-CBNT-BX 2" at bounding box center [265, 158] width 223 height 28
copy link "-BX 2"
click at [224, 157] on link "MIL-ARCH-CBNT-BX 2" at bounding box center [206, 158] width 84 height 12
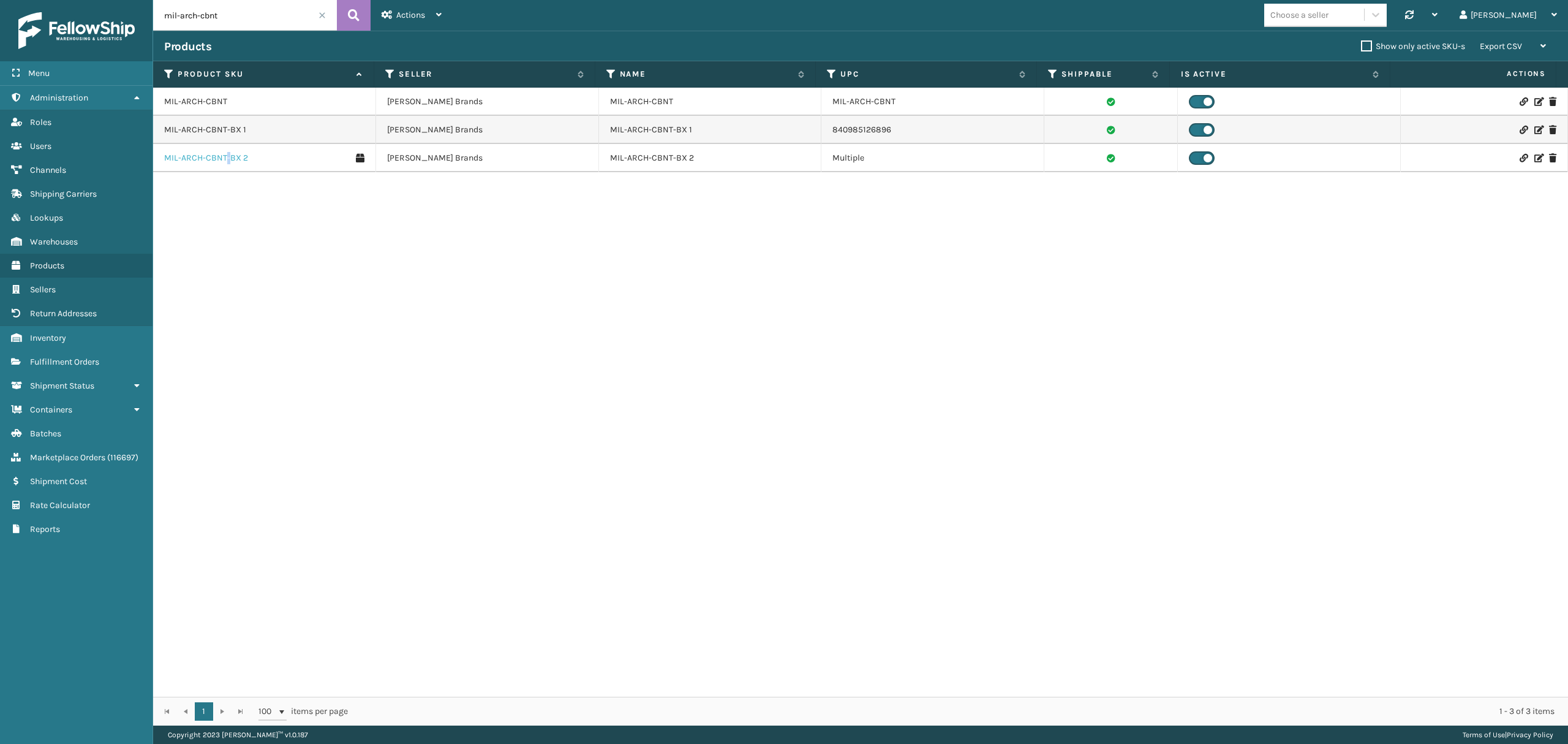
click at [224, 157] on link "MIL-ARCH-CBNT-BX 2" at bounding box center [206, 158] width 84 height 12
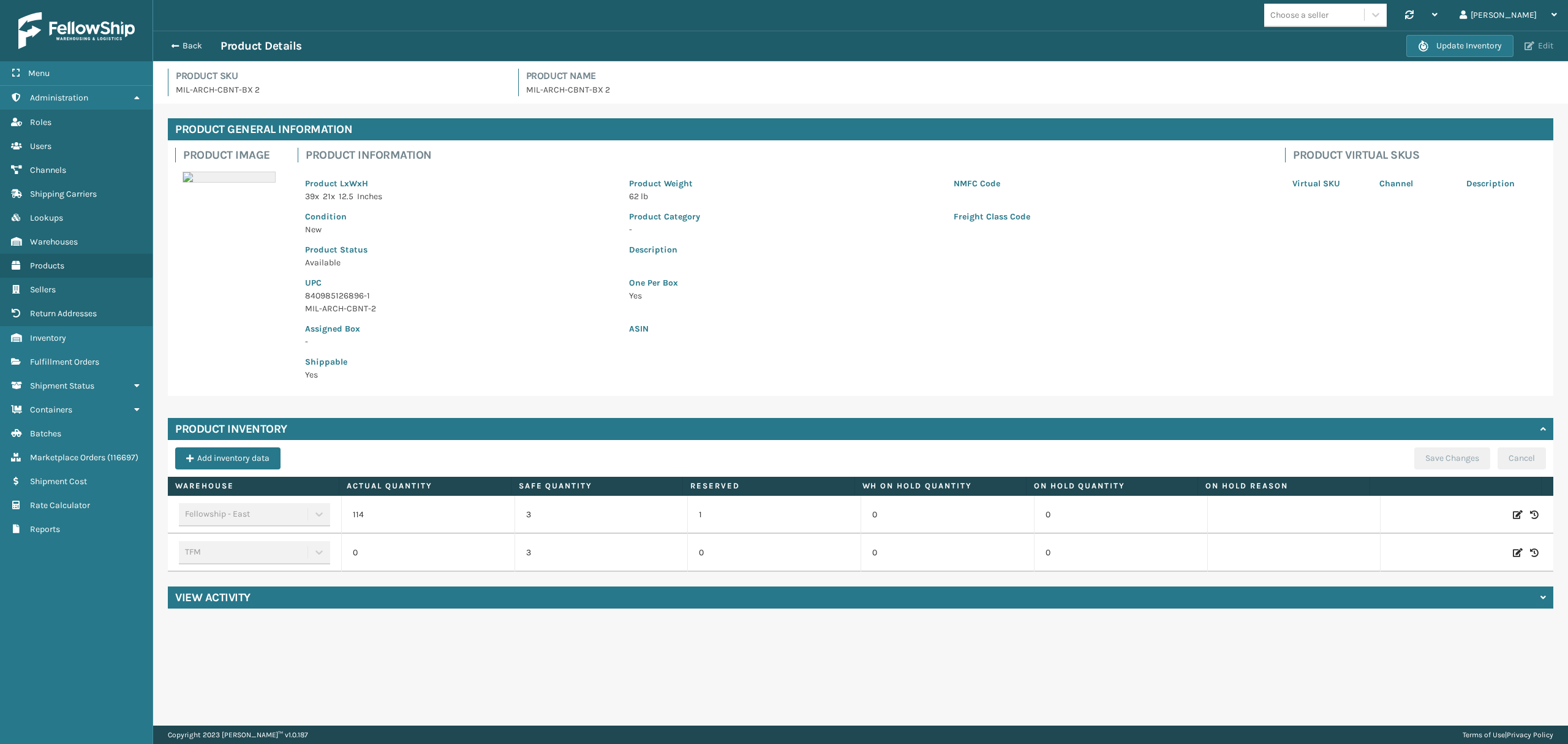
click at [1521, 44] on button "Edit" at bounding box center [1539, 46] width 36 height 11
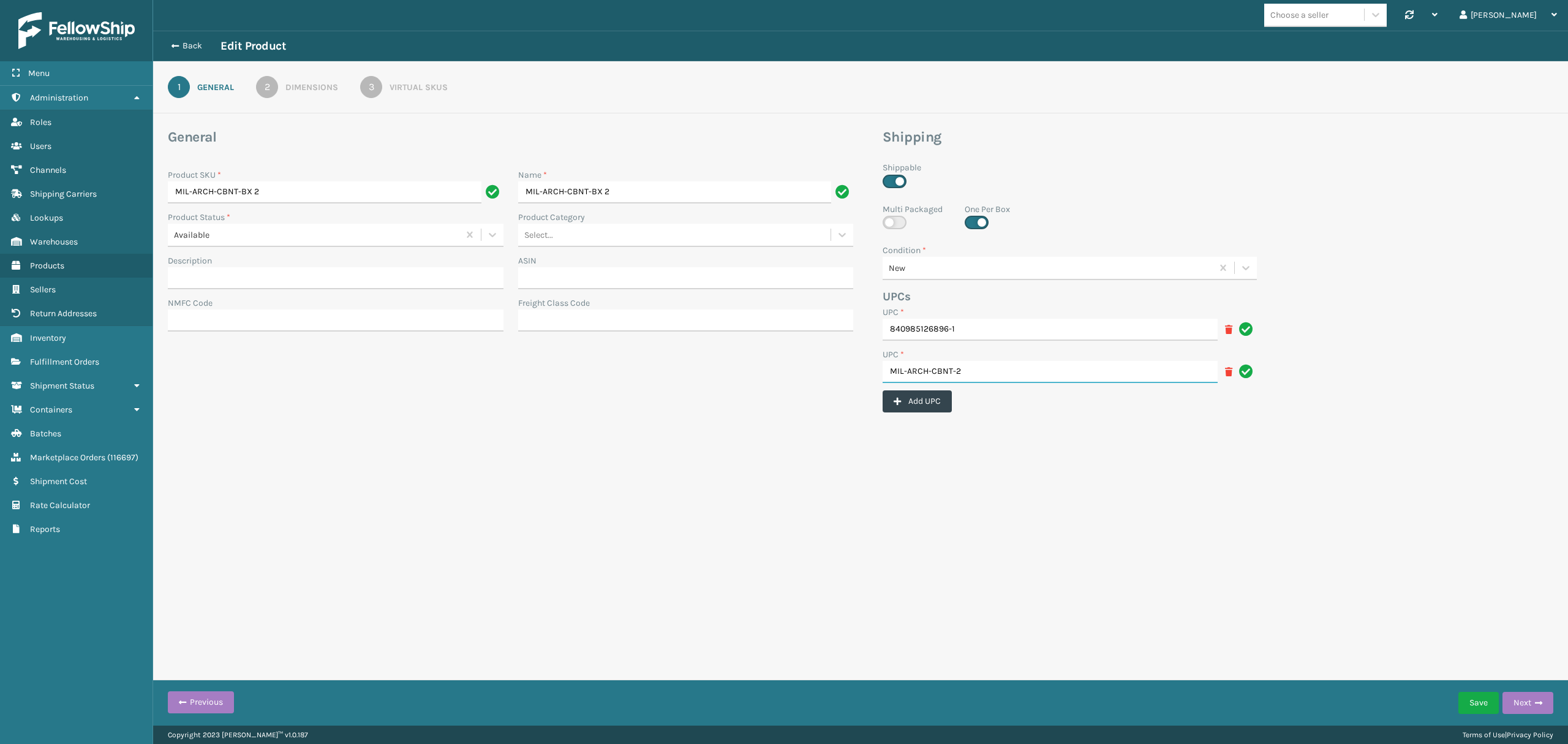
click at [956, 373] on input "MIL-ARCH-CBNT-2" at bounding box center [1050, 371] width 335 height 22
paste input "-BX 2"
click at [984, 371] on input "MIL-ARCH-CBNT--BX 22" at bounding box center [1050, 371] width 335 height 22
type input "MIL-ARCH-CBNT--BX 2"
click at [1478, 701] on button "Save" at bounding box center [1478, 703] width 40 height 22
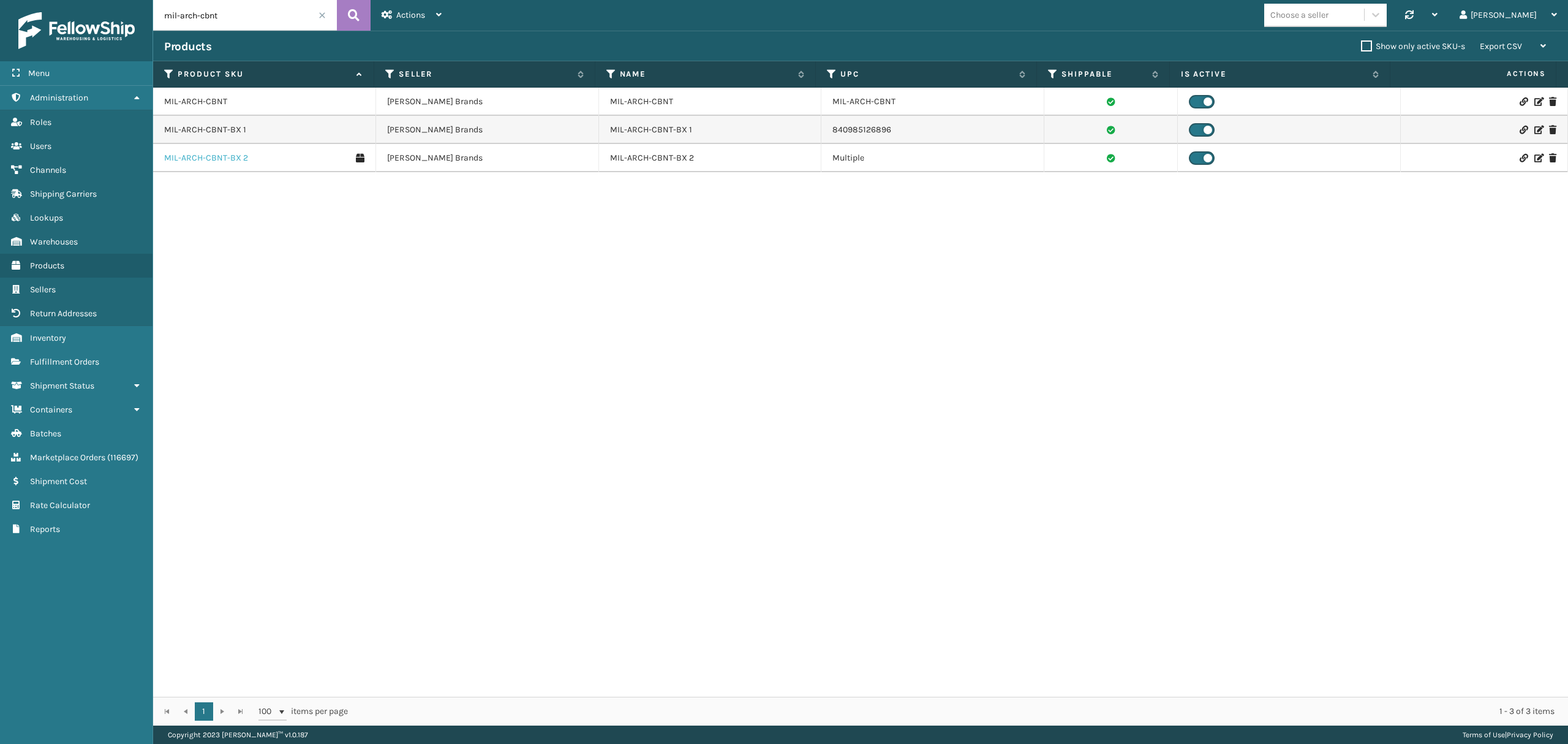
click at [224, 162] on link "MIL-ARCH-CBNT-BX 2" at bounding box center [206, 158] width 84 height 12
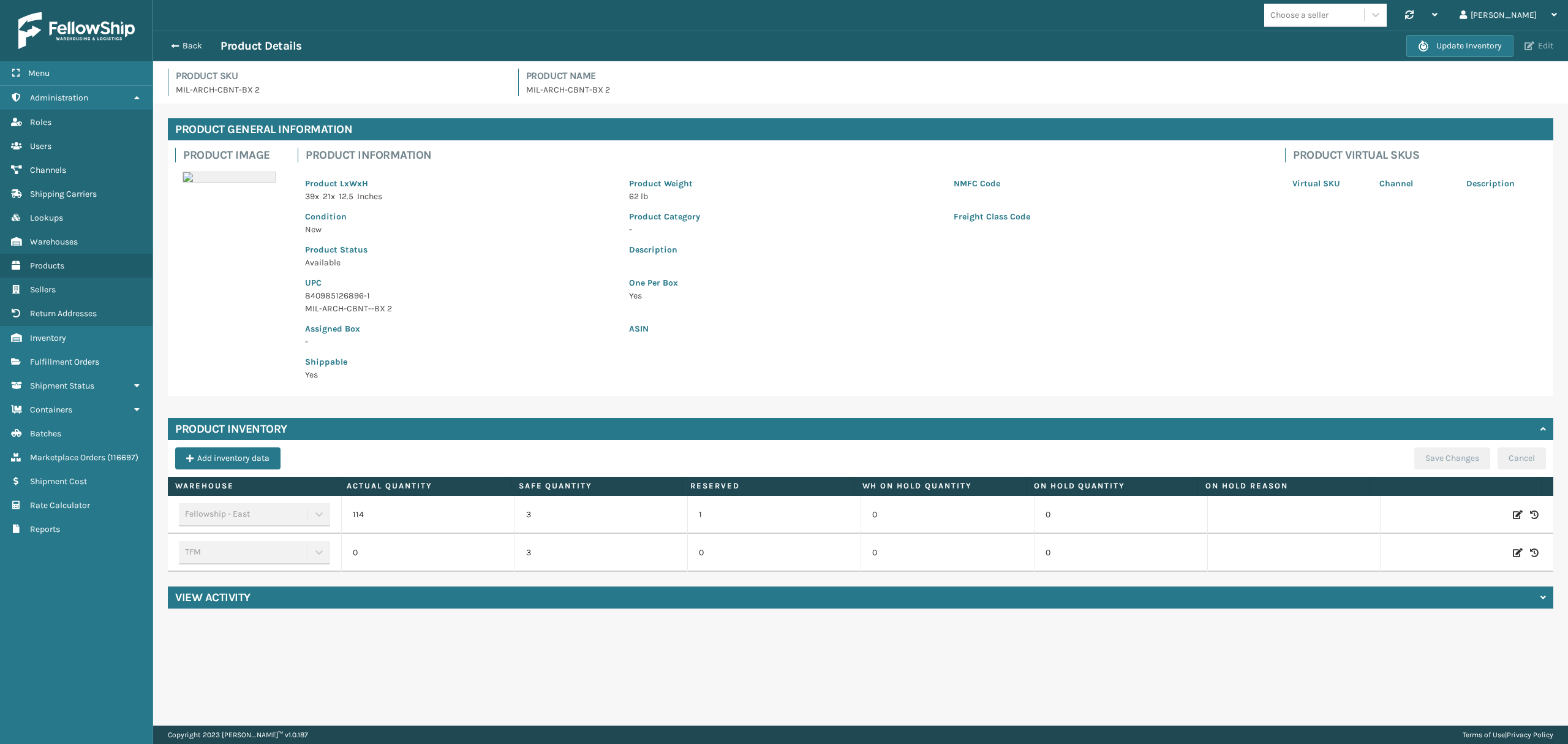
click at [1529, 42] on span "button" at bounding box center [1529, 46] width 10 height 9
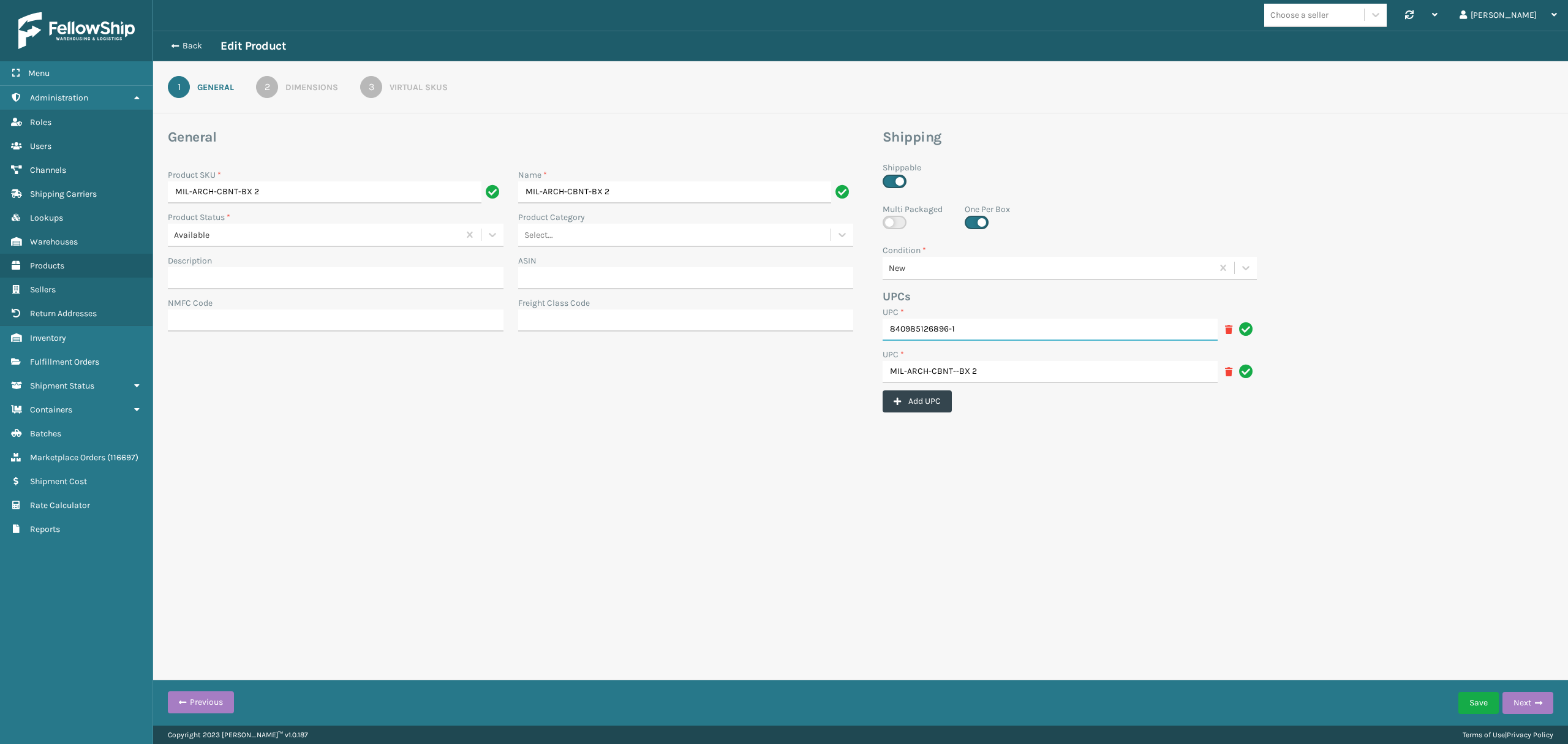
click at [988, 333] on input "840985126896-1" at bounding box center [1050, 330] width 335 height 22
click at [958, 371] on input "MIL-ARCH-CBNT--BX 2" at bounding box center [1050, 371] width 335 height 22
type input "MIL-ARCH-CBNT-BX 2"
click at [1476, 705] on button "Save" at bounding box center [1478, 703] width 40 height 22
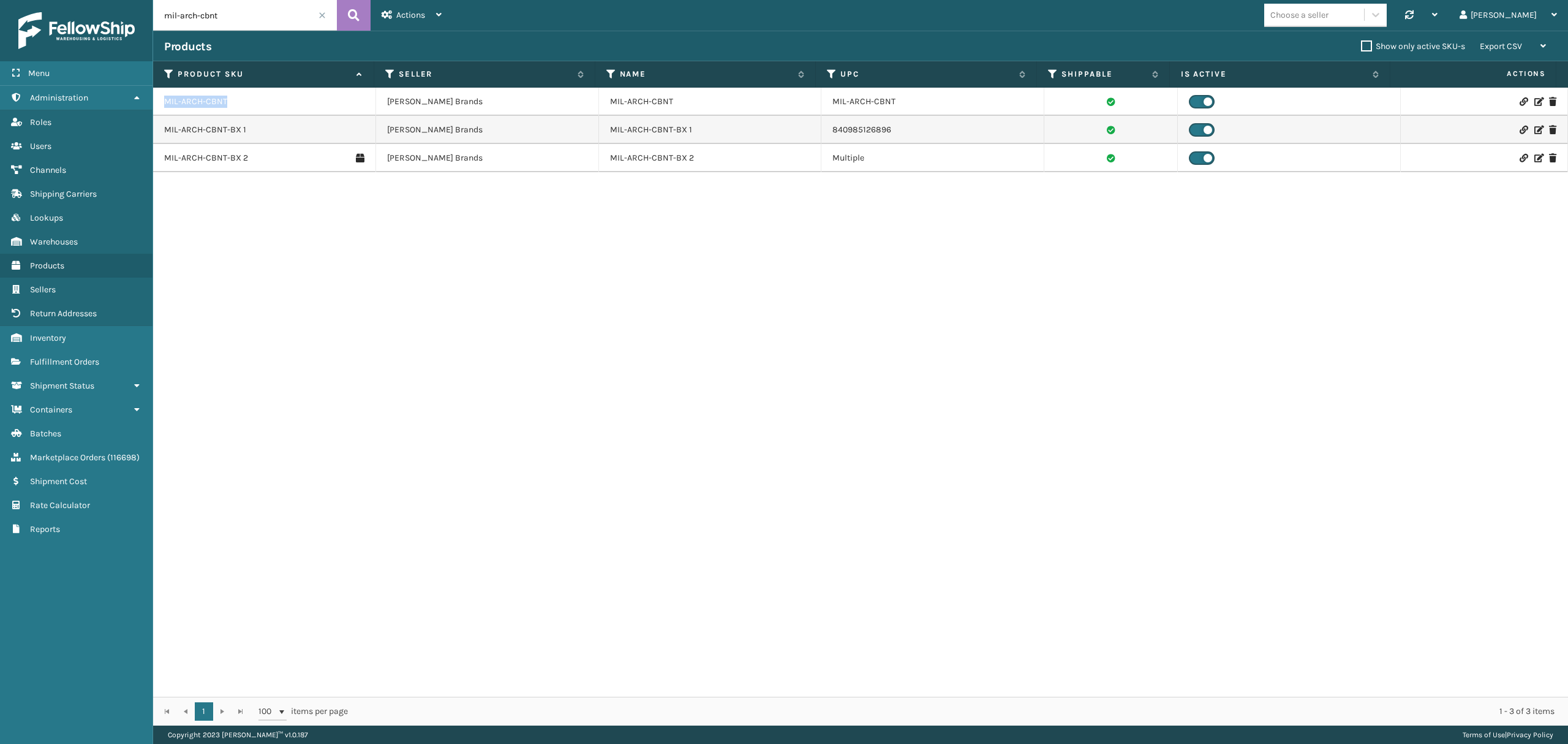
copy link "MIL-ARCH-CBNT"
drag, startPoint x: 164, startPoint y: 97, endPoint x: 237, endPoint y: 103, distance: 73.2
click at [237, 103] on div "MIL-ARCH-CBNT" at bounding box center [265, 102] width 201 height 12
click at [220, 140] on td "MIL-ARCH-CBNT-BX 1" at bounding box center [265, 130] width 223 height 28
click at [222, 135] on link "MIL-ARCH-CBNT-BX 1" at bounding box center [205, 130] width 82 height 12
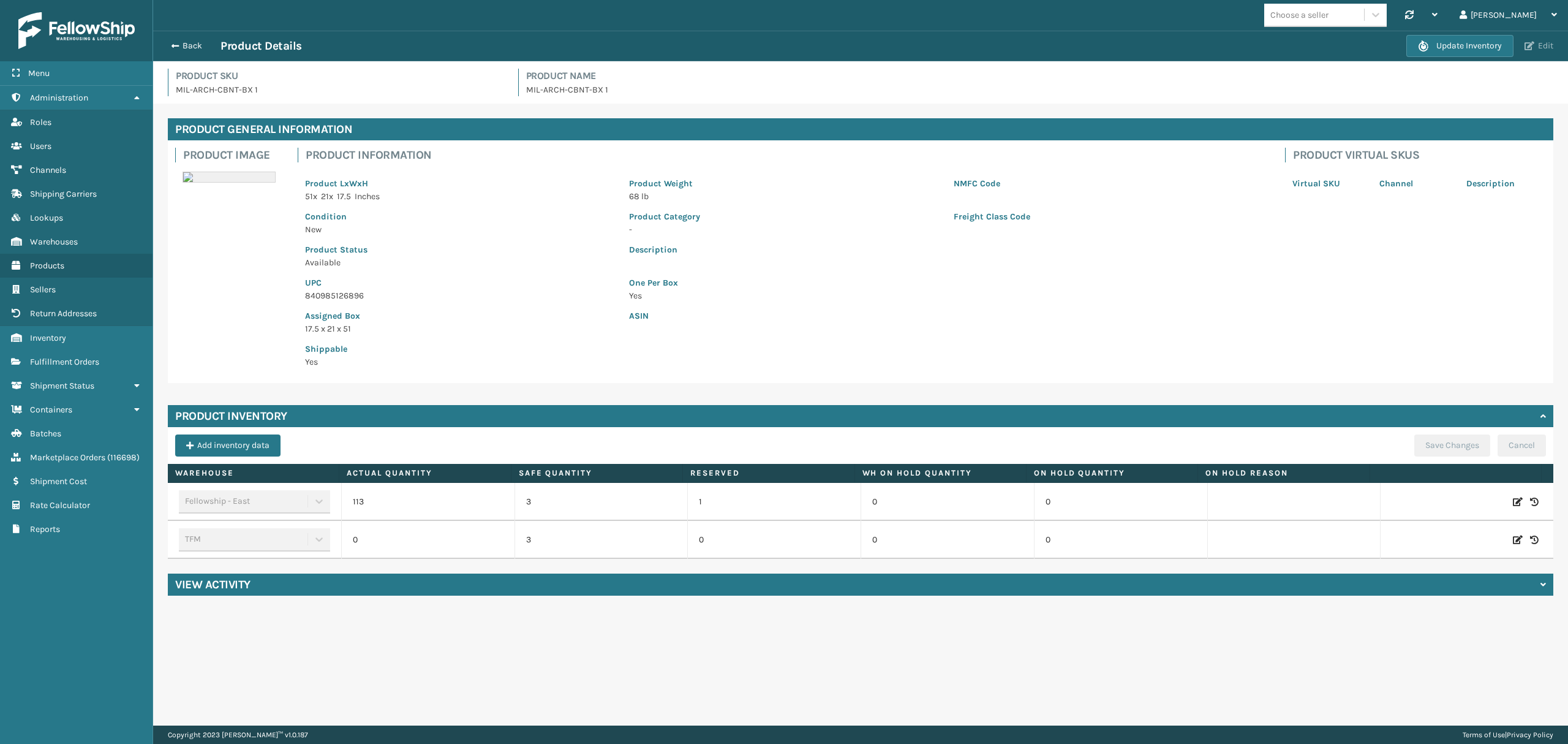
click at [1539, 42] on button "Edit" at bounding box center [1539, 46] width 36 height 11
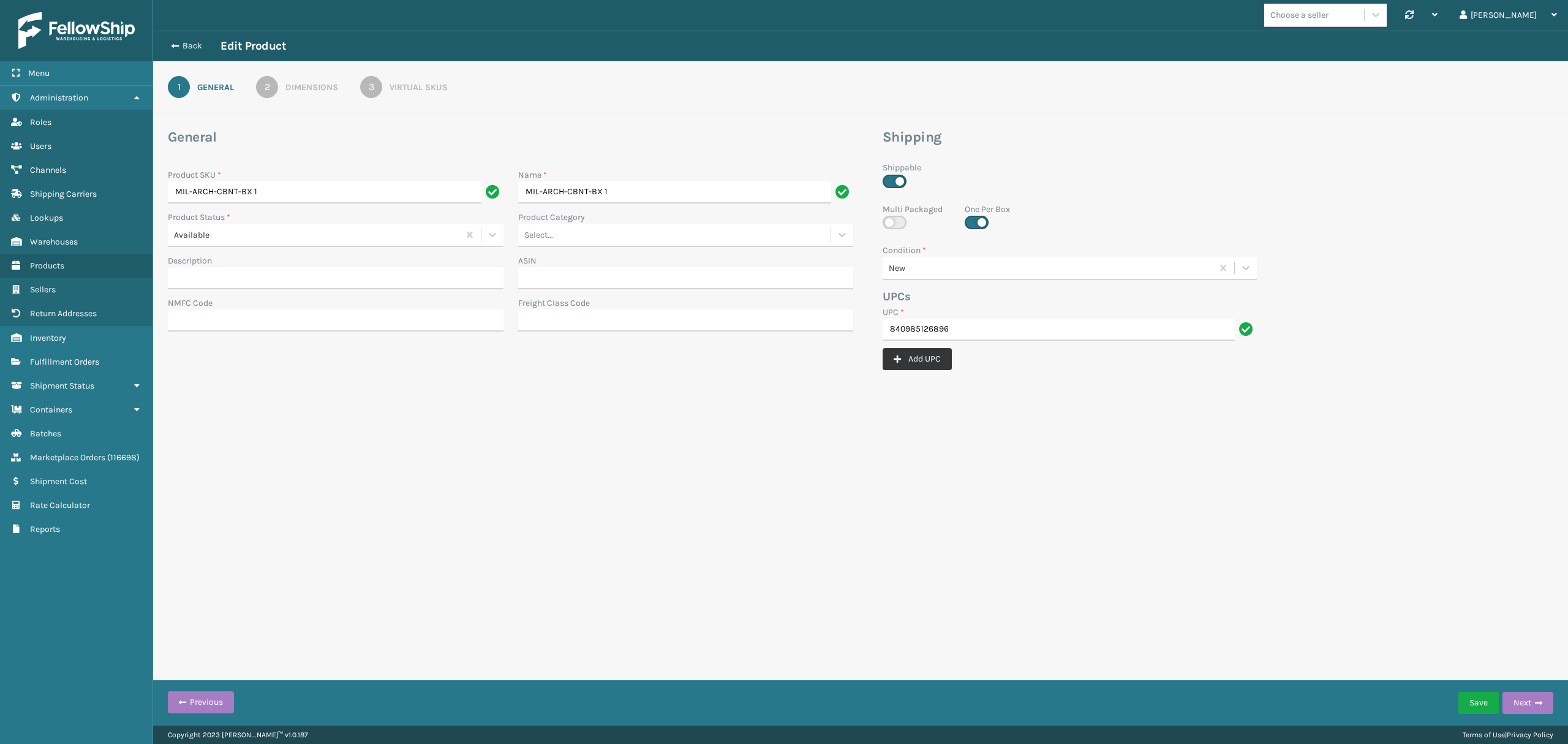
click at [937, 359] on button "Add UPC" at bounding box center [917, 359] width 69 height 22
click at [924, 371] on input "UPC *" at bounding box center [1062, 371] width 359 height 22
paste input "MIL-ARCH-CBNT-BX 1"
click at [907, 371] on input "MIL-ARCH-CBNT-BX 1" at bounding box center [1050, 371] width 335 height 22
type input "MIL-ARCH-CBNT-BX 1"
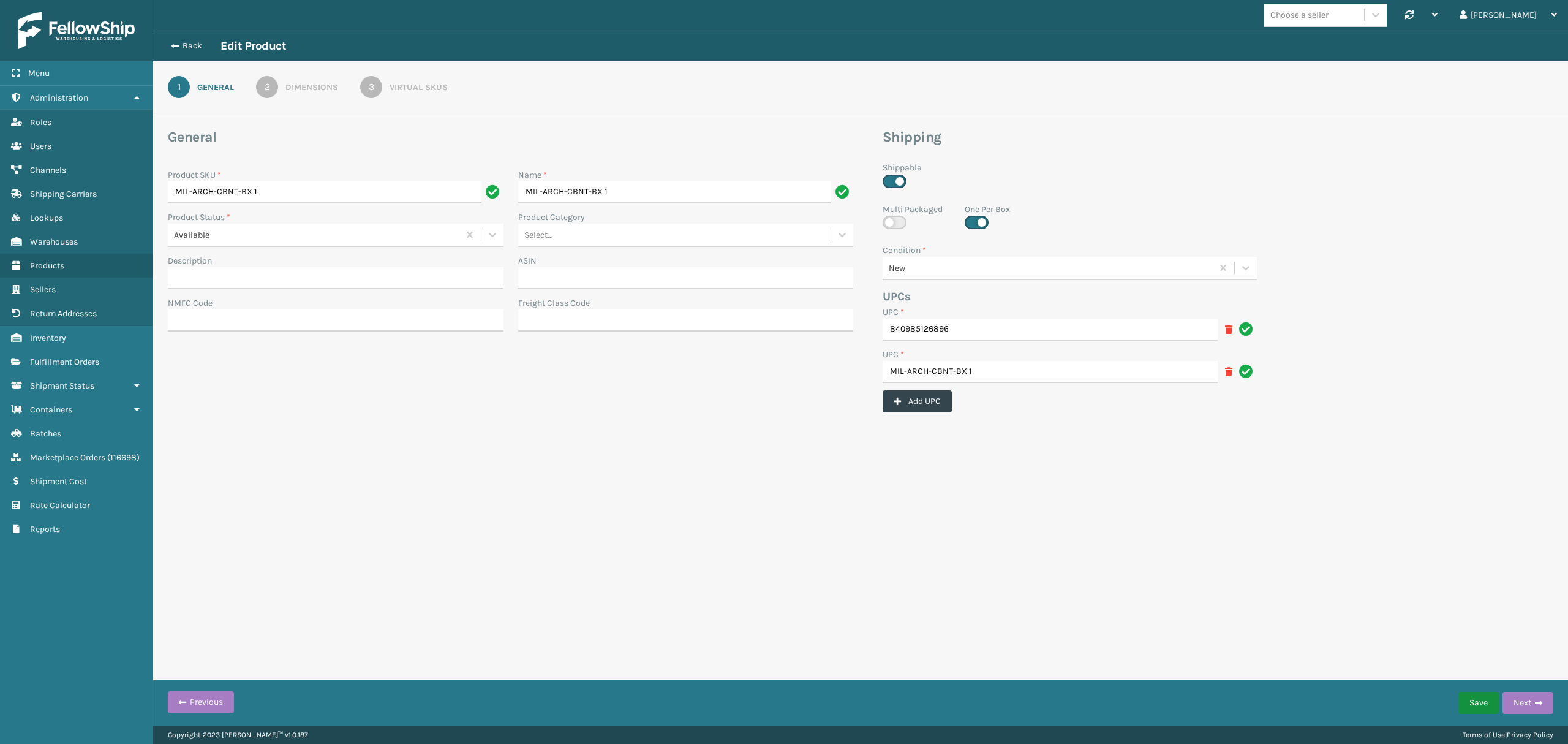
click at [1476, 700] on button "Save" at bounding box center [1478, 703] width 40 height 22
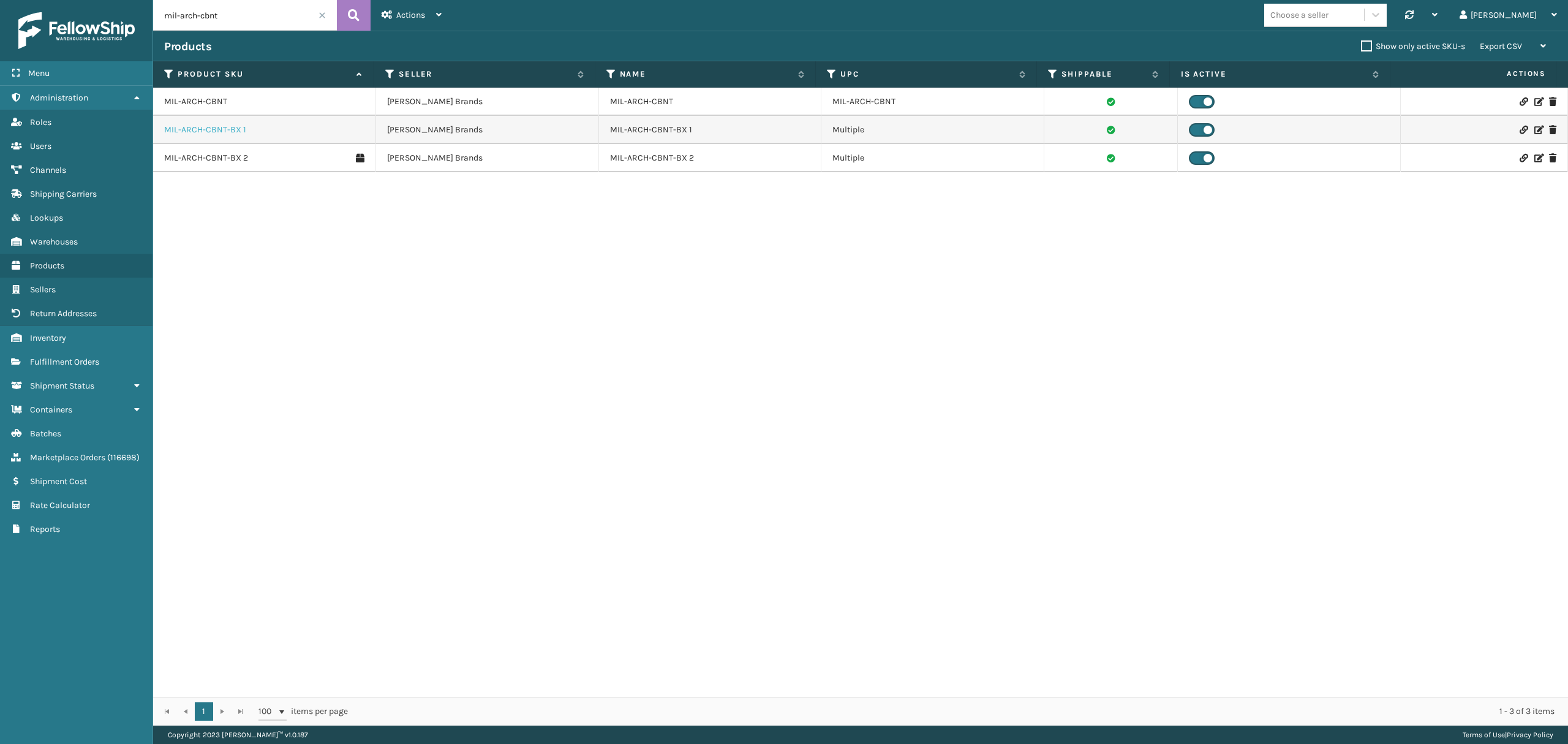
click at [204, 126] on link "MIL-ARCH-CBNT-BX 1" at bounding box center [205, 130] width 82 height 12
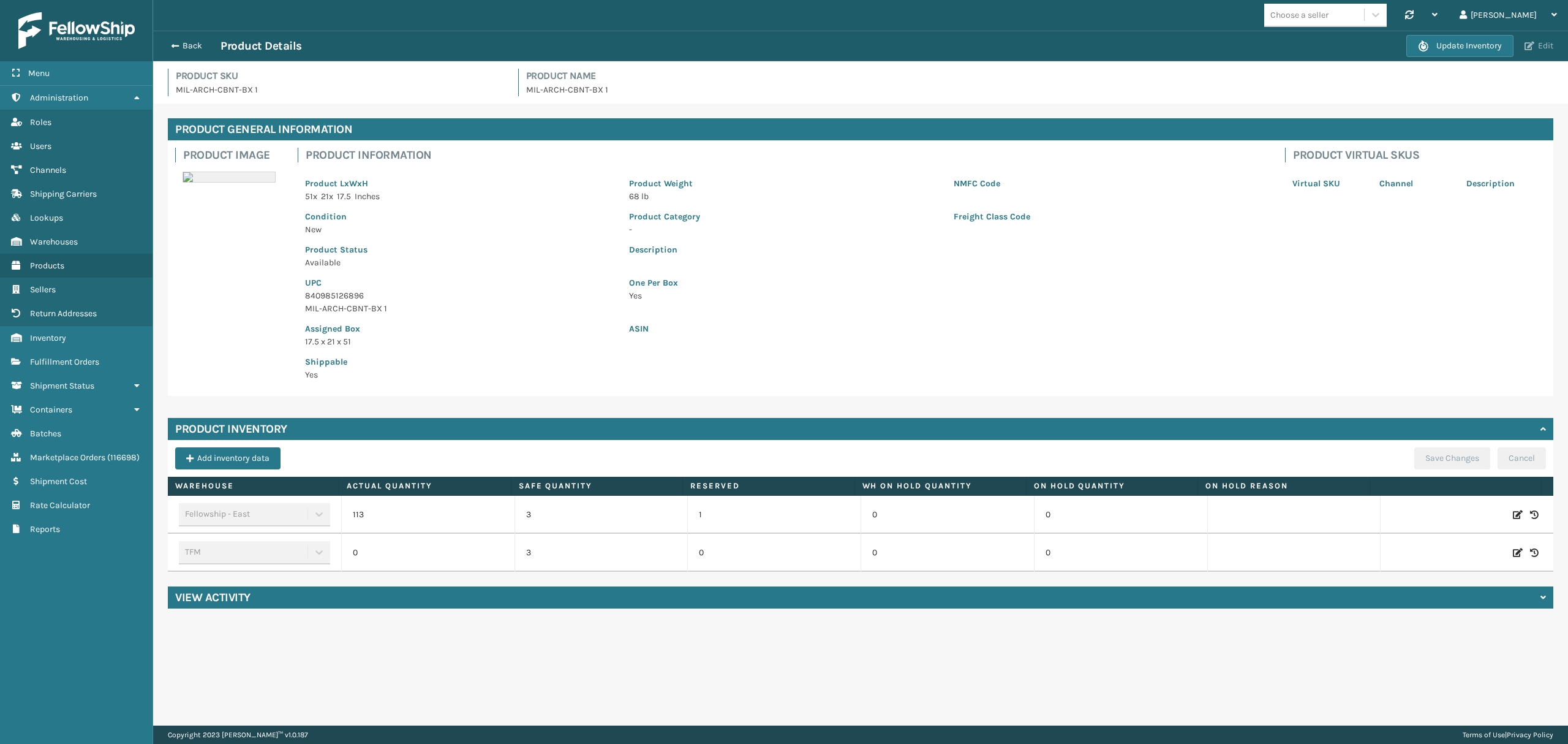
click at [1531, 45] on span "button" at bounding box center [1529, 46] width 10 height 9
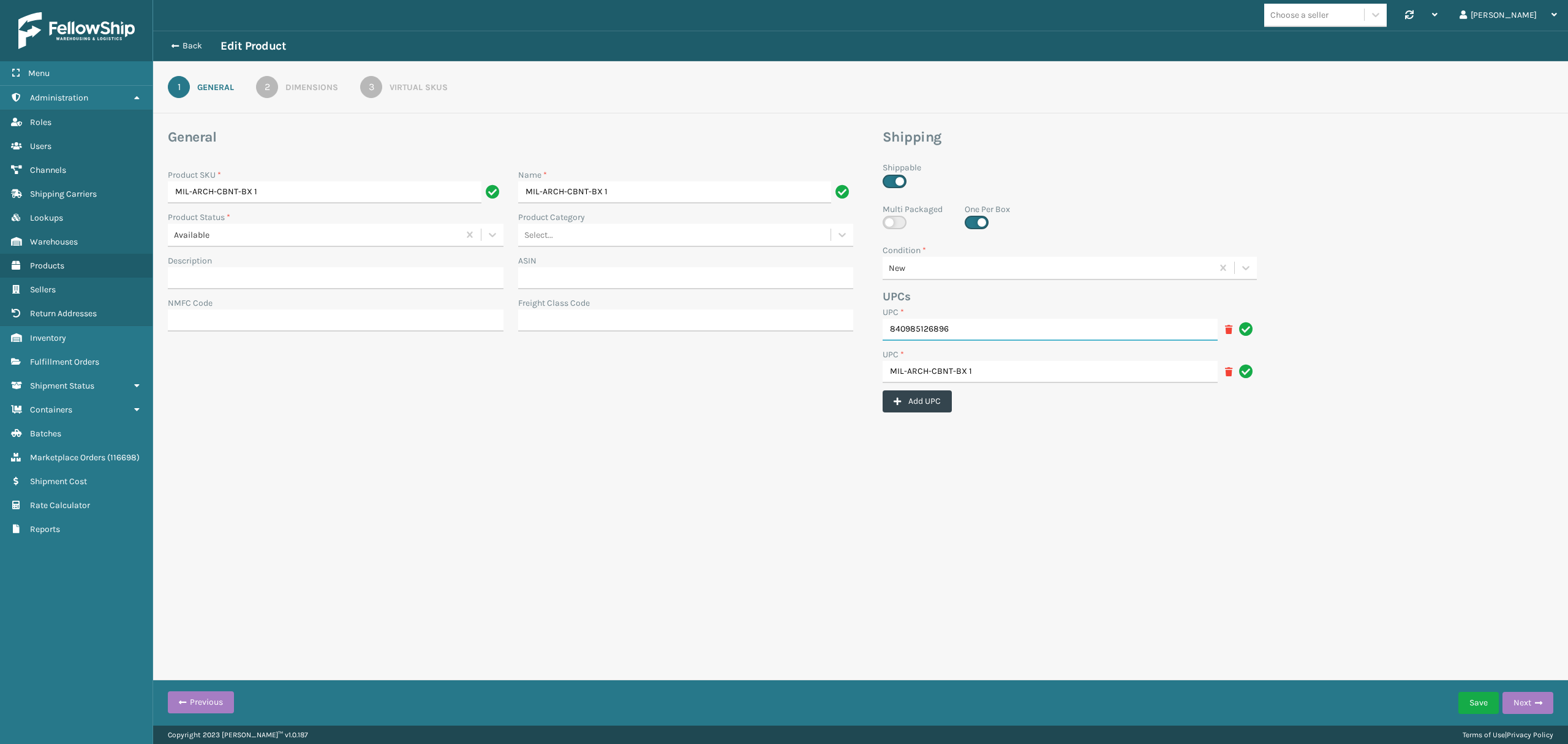
click at [979, 329] on input "840985126896" at bounding box center [1050, 330] width 335 height 22
click at [1225, 328] on icon at bounding box center [1229, 330] width 7 height 9
click at [1469, 695] on button "Save" at bounding box center [1478, 703] width 40 height 22
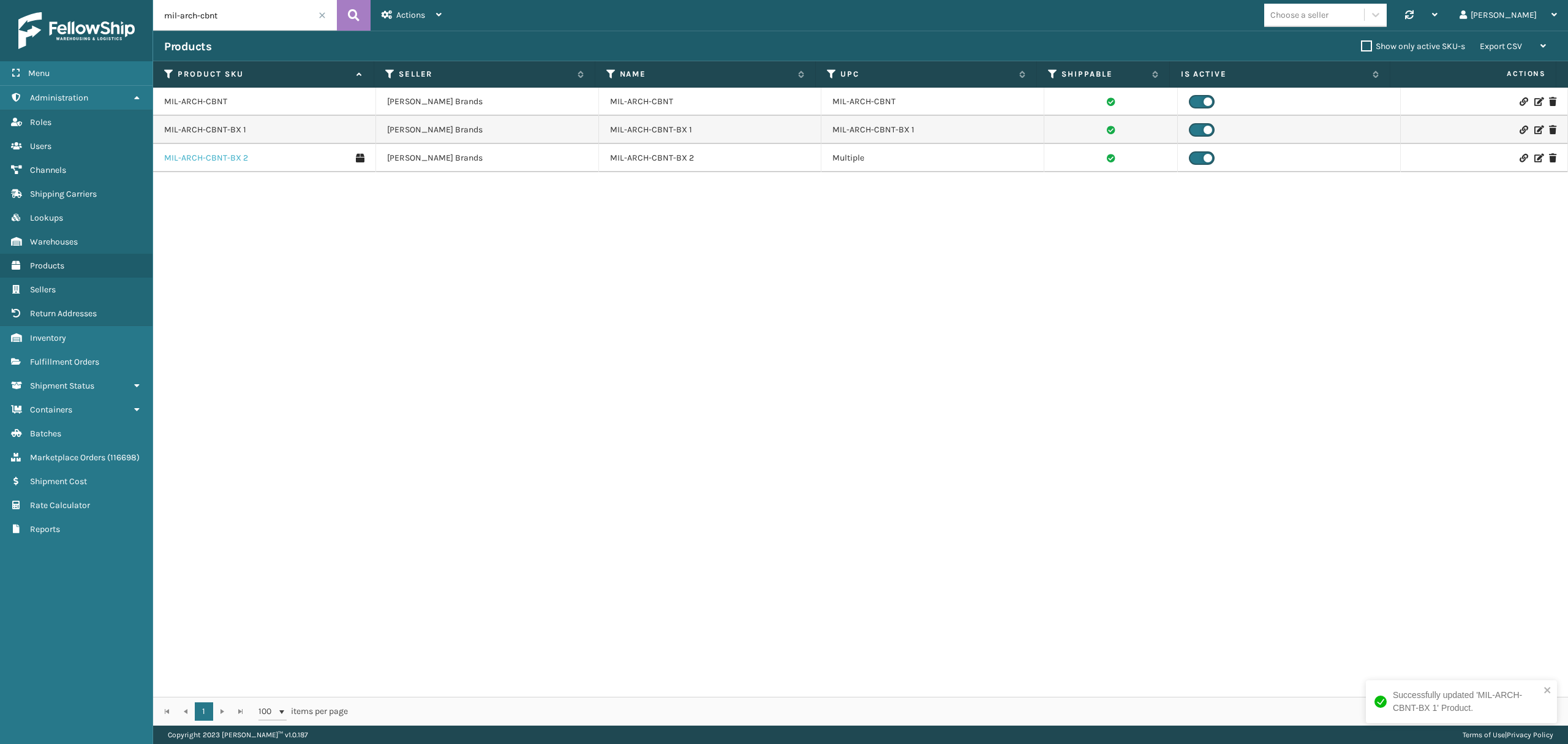
click at [224, 162] on link "MIL-ARCH-CBNT-BX 2" at bounding box center [206, 158] width 84 height 12
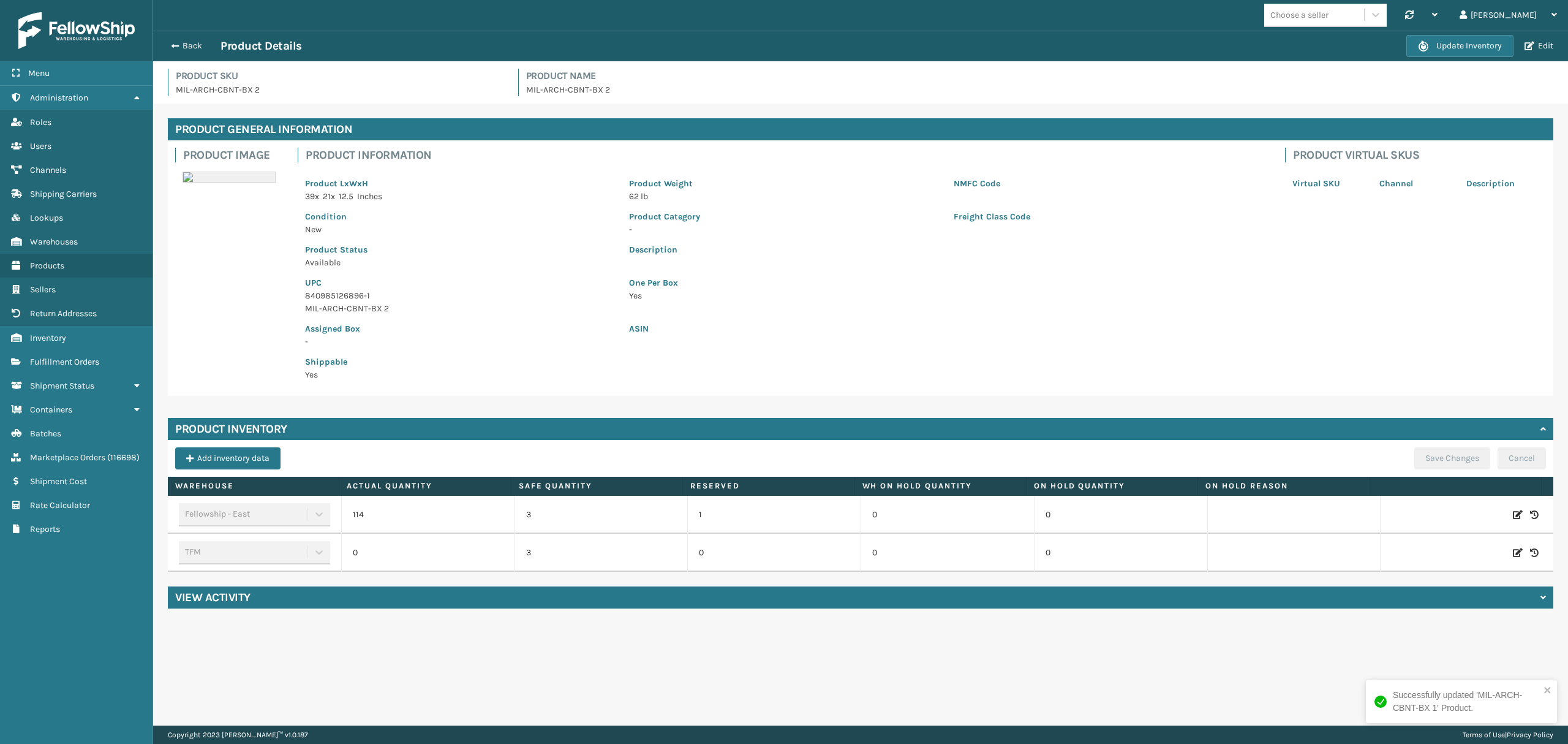
click at [1542, 39] on div "Update Inventory Edit" at bounding box center [1481, 45] width 151 height 22
click at [1537, 50] on button "Edit" at bounding box center [1539, 46] width 36 height 11
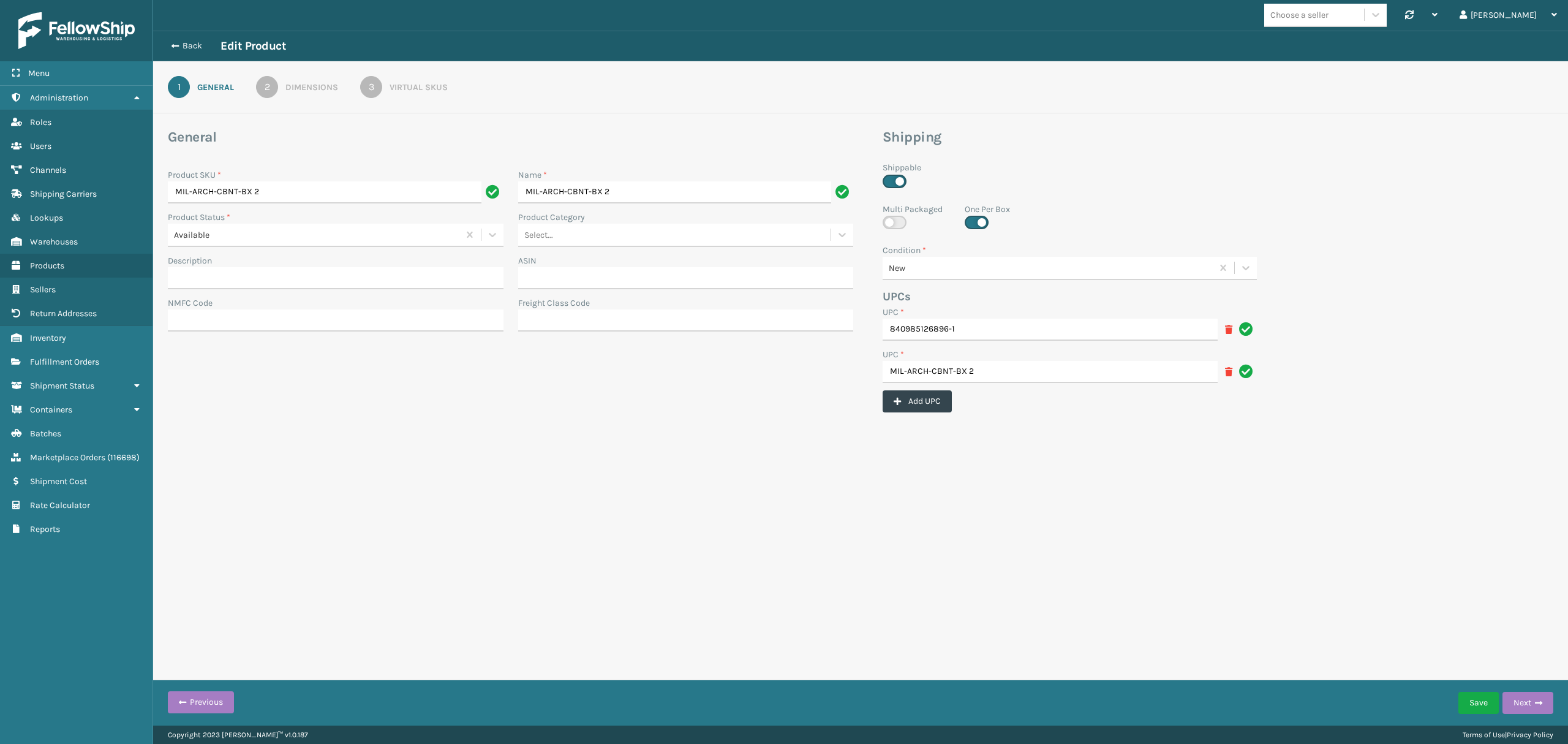
click at [1229, 329] on icon at bounding box center [1229, 330] width 7 height 9
click at [1469, 704] on button "Save" at bounding box center [1478, 703] width 40 height 22
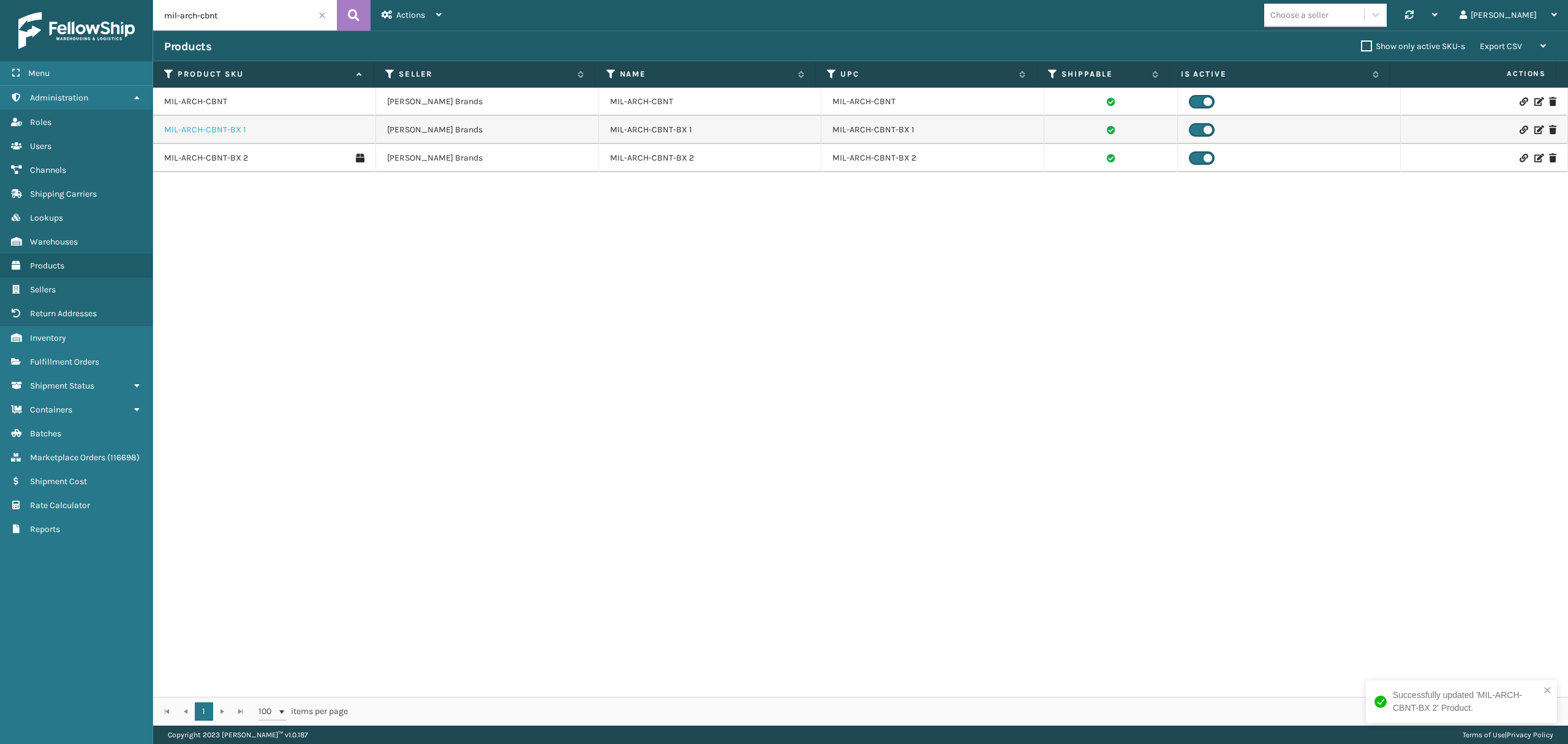
click at [194, 126] on link "MIL-ARCH-CBNT-BX 1" at bounding box center [205, 130] width 82 height 12
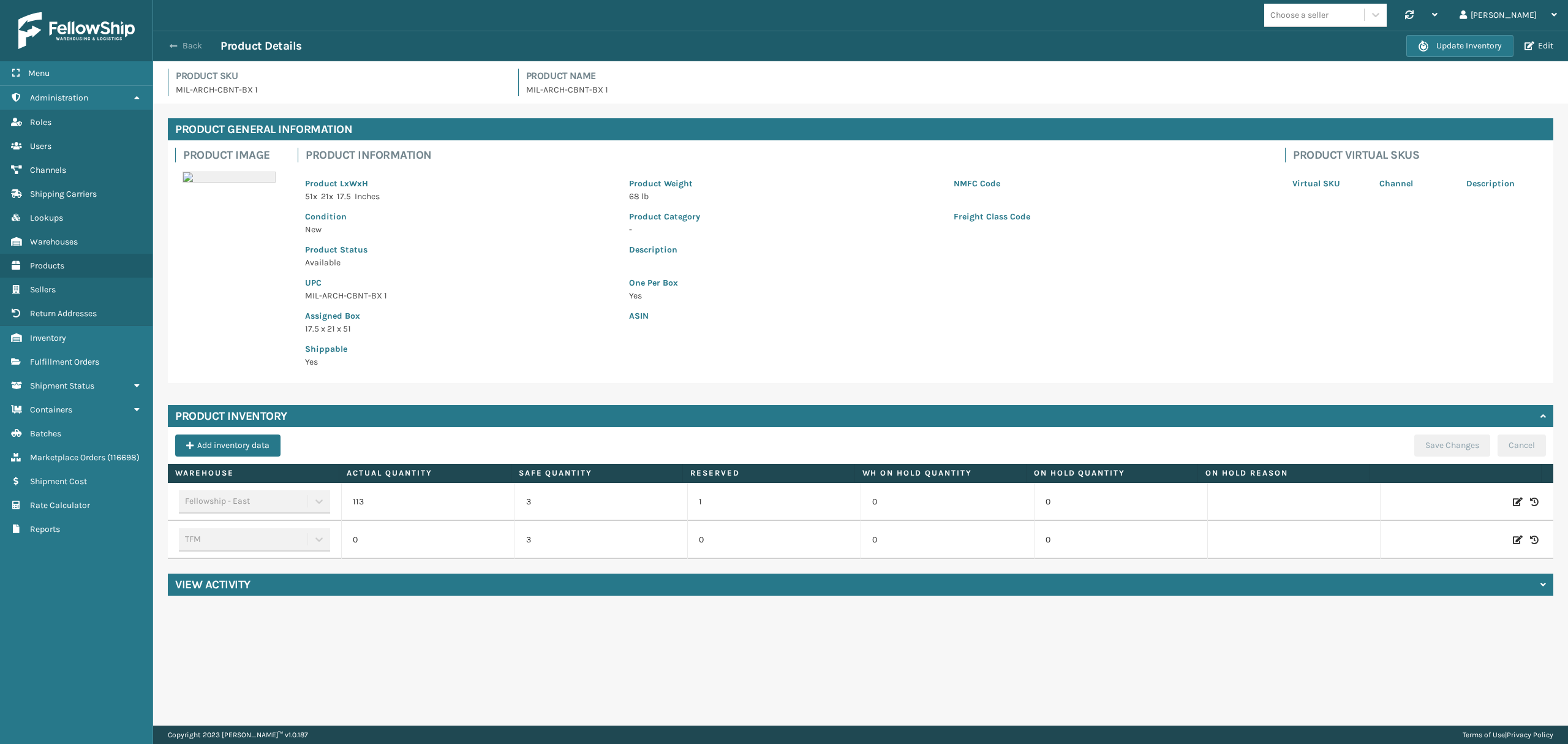
click at [184, 49] on button "Back" at bounding box center [192, 46] width 56 height 11
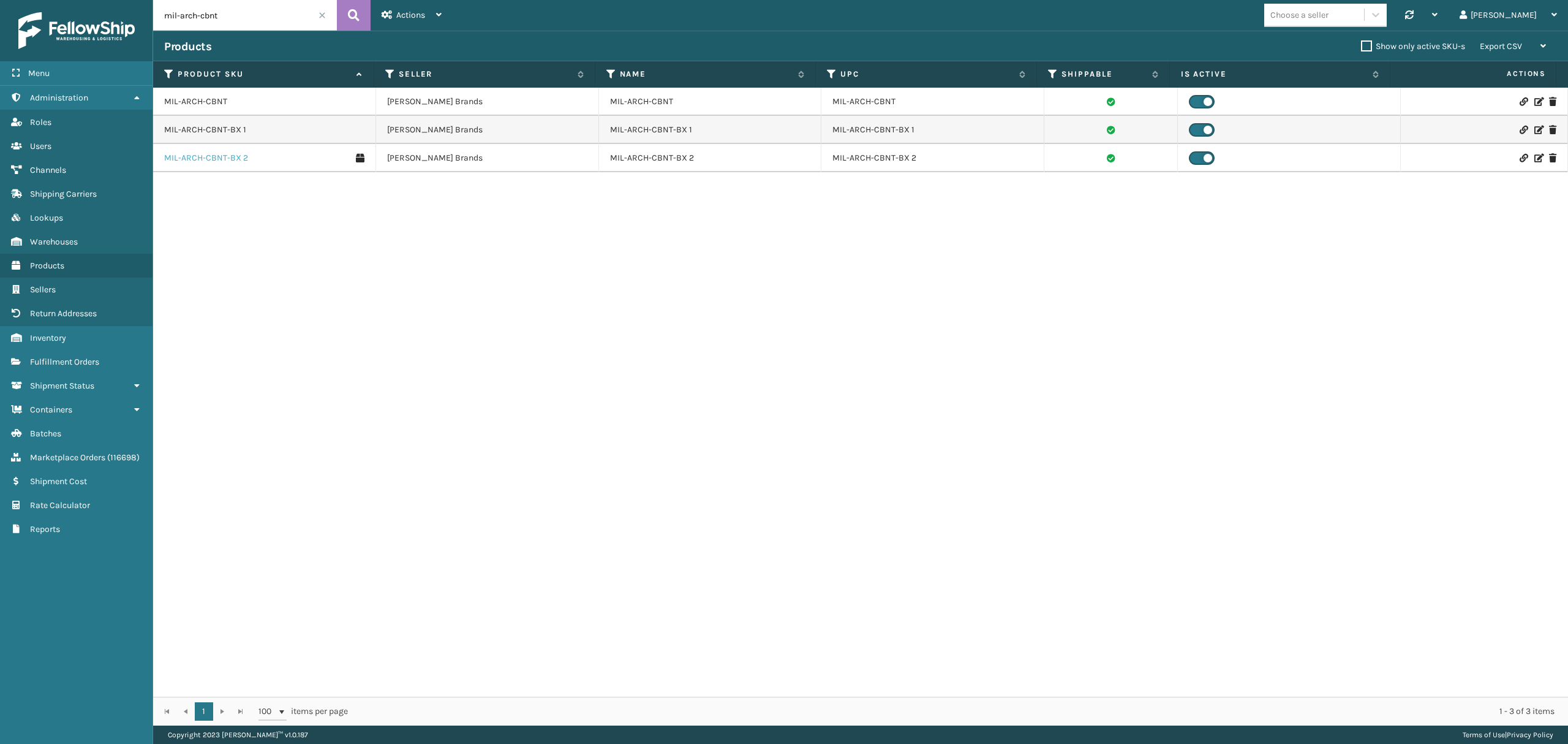
click at [212, 155] on link "MIL-ARCH-CBNT-BX 2" at bounding box center [206, 158] width 84 height 12
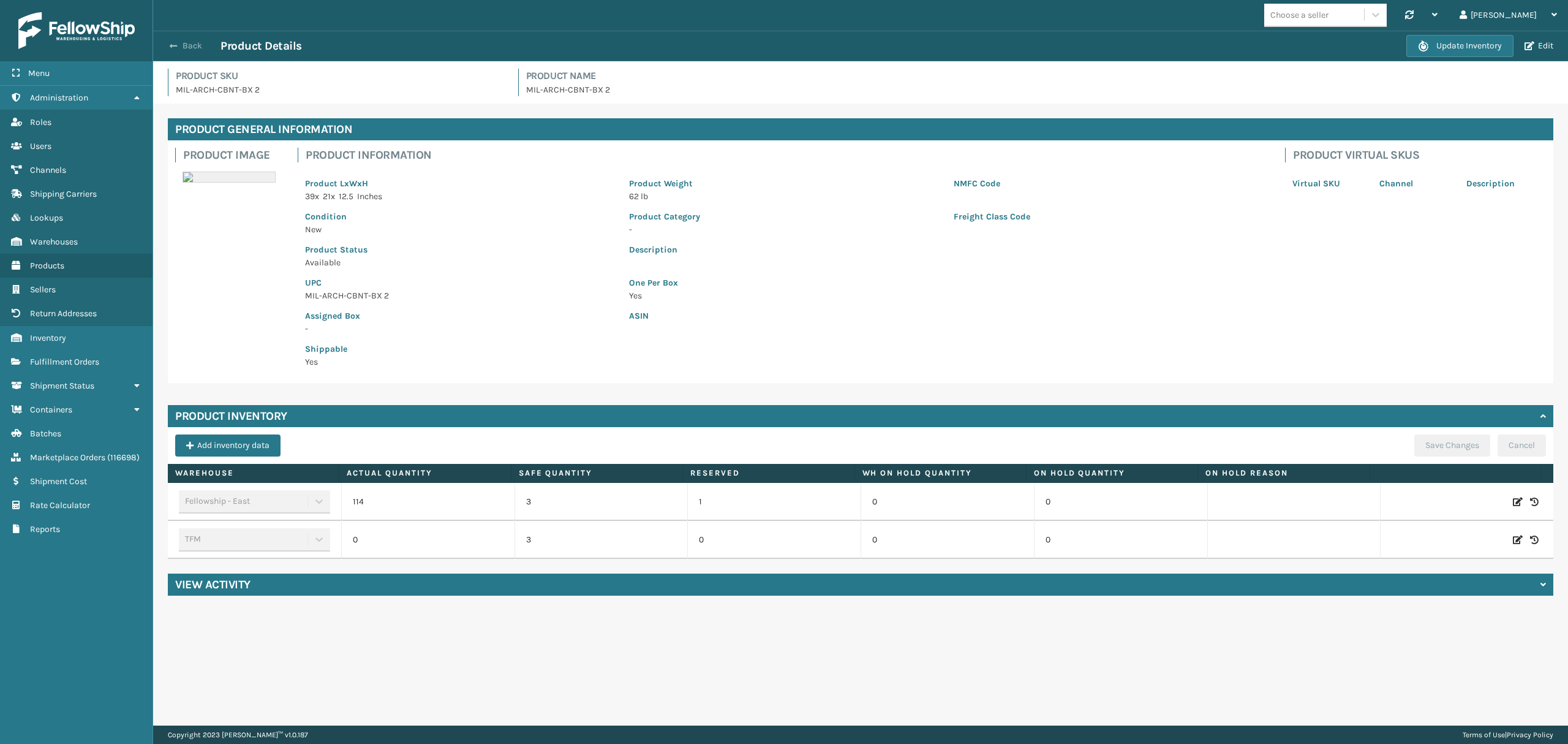
click at [177, 47] on button "Back" at bounding box center [192, 46] width 56 height 11
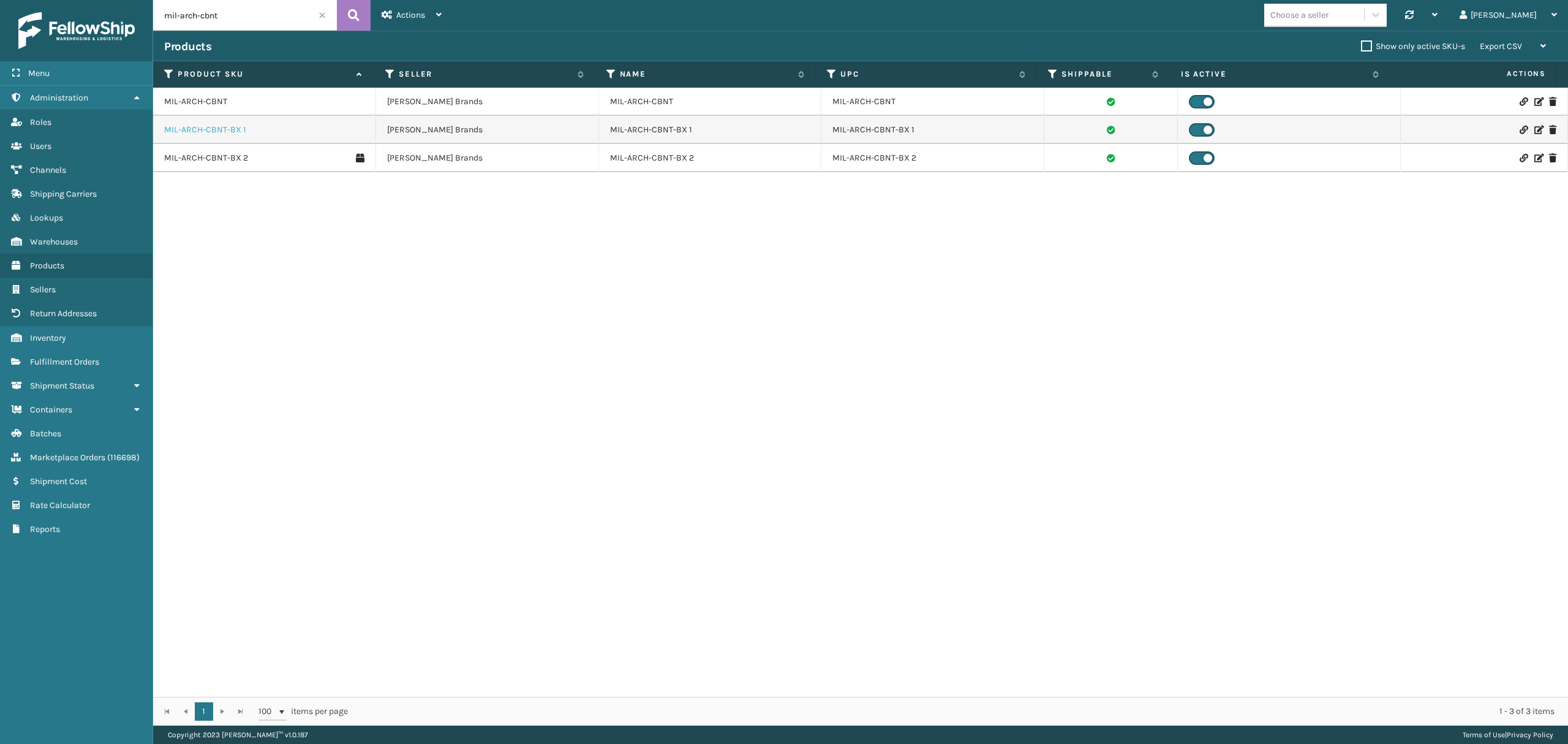
click at [212, 130] on link "MIL-ARCH-CBNT-BX 1" at bounding box center [205, 130] width 82 height 12
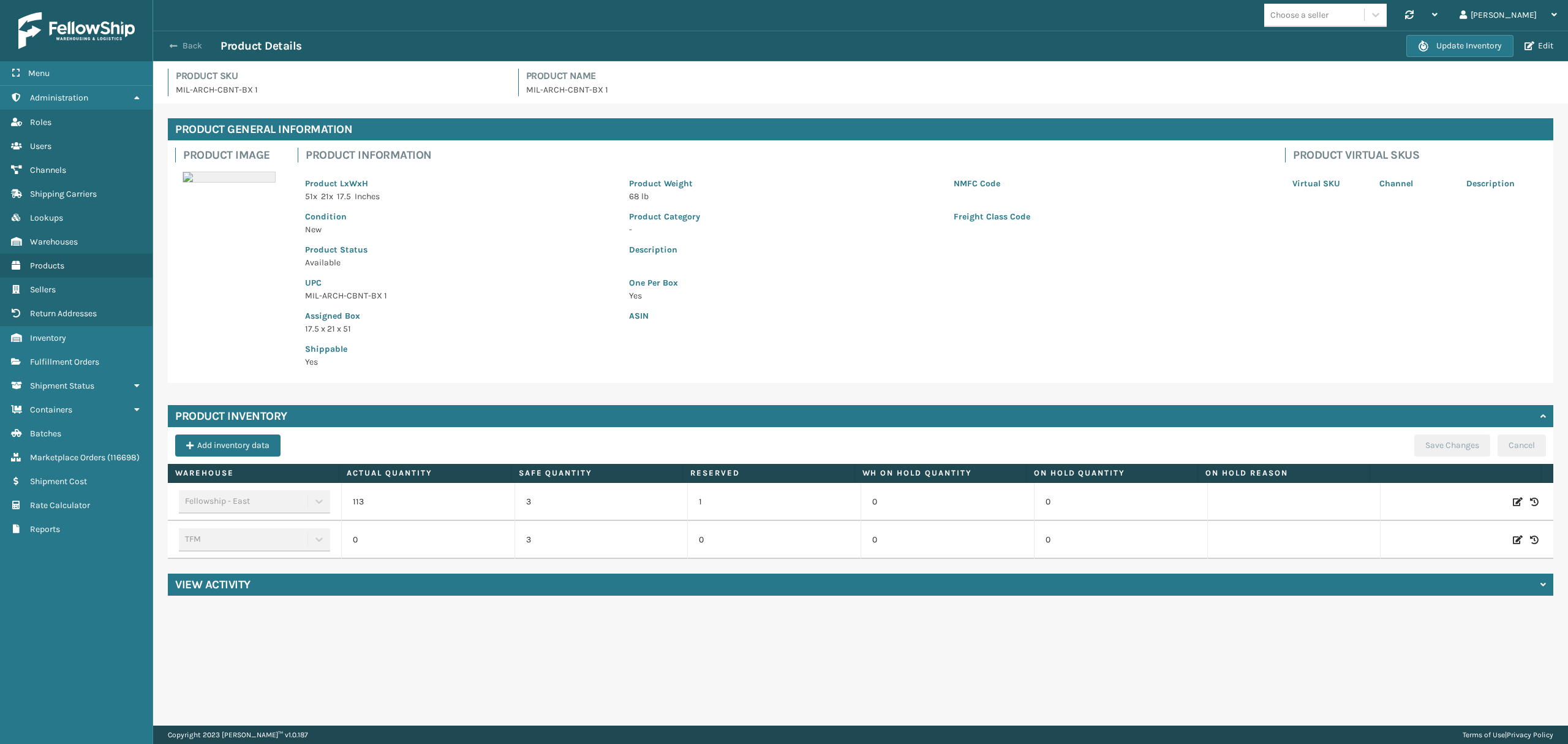
click at [187, 42] on button "Back" at bounding box center [192, 46] width 56 height 11
